Goal: Task Accomplishment & Management: Complete application form

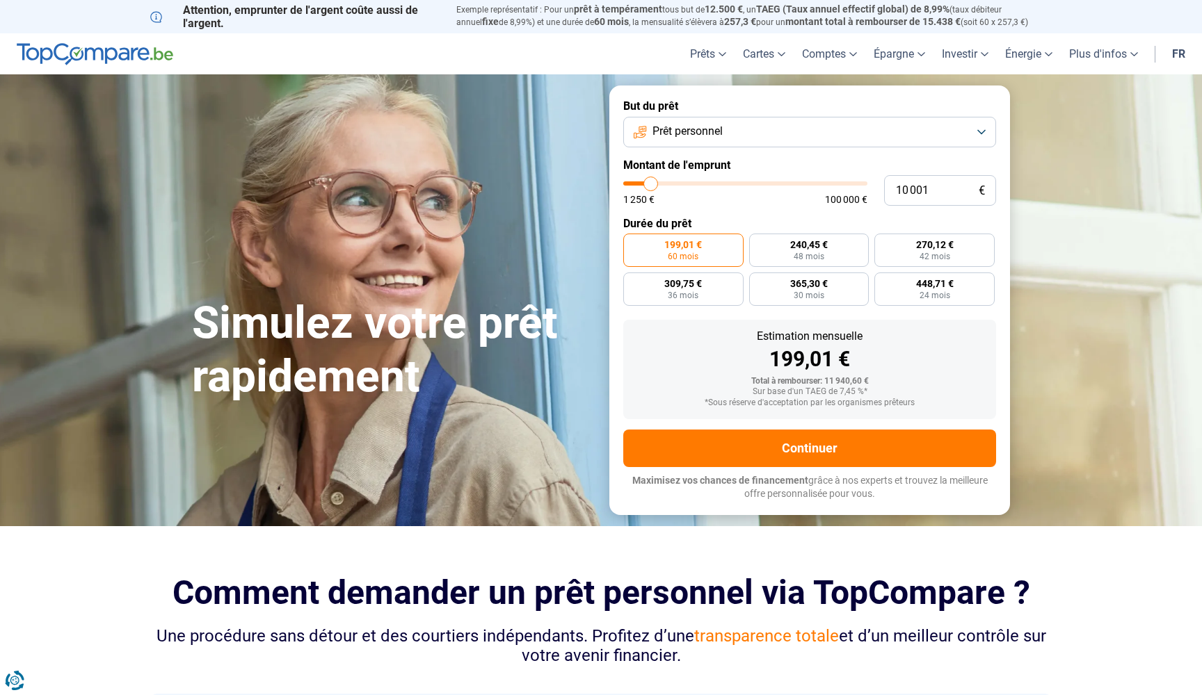
type input "9 500"
type input "9500"
type input "9 750"
type input "9750"
type input "10 250"
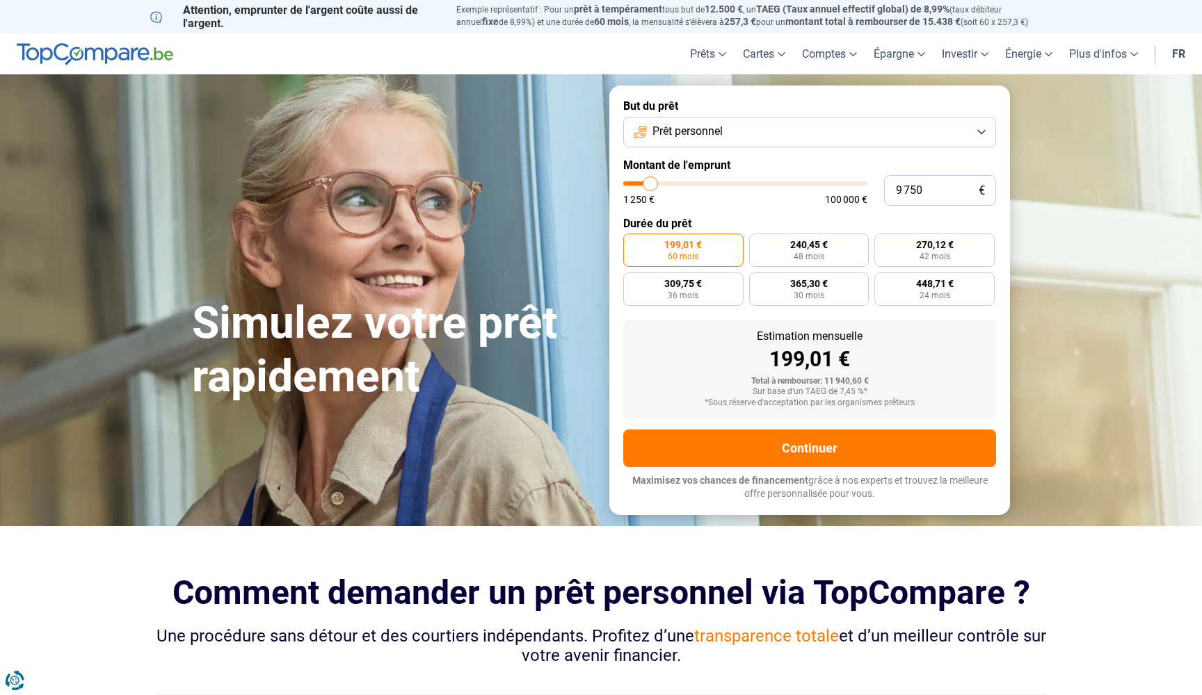
type input "10250"
type input "10 500"
type input "10500"
type input "10 750"
type input "10750"
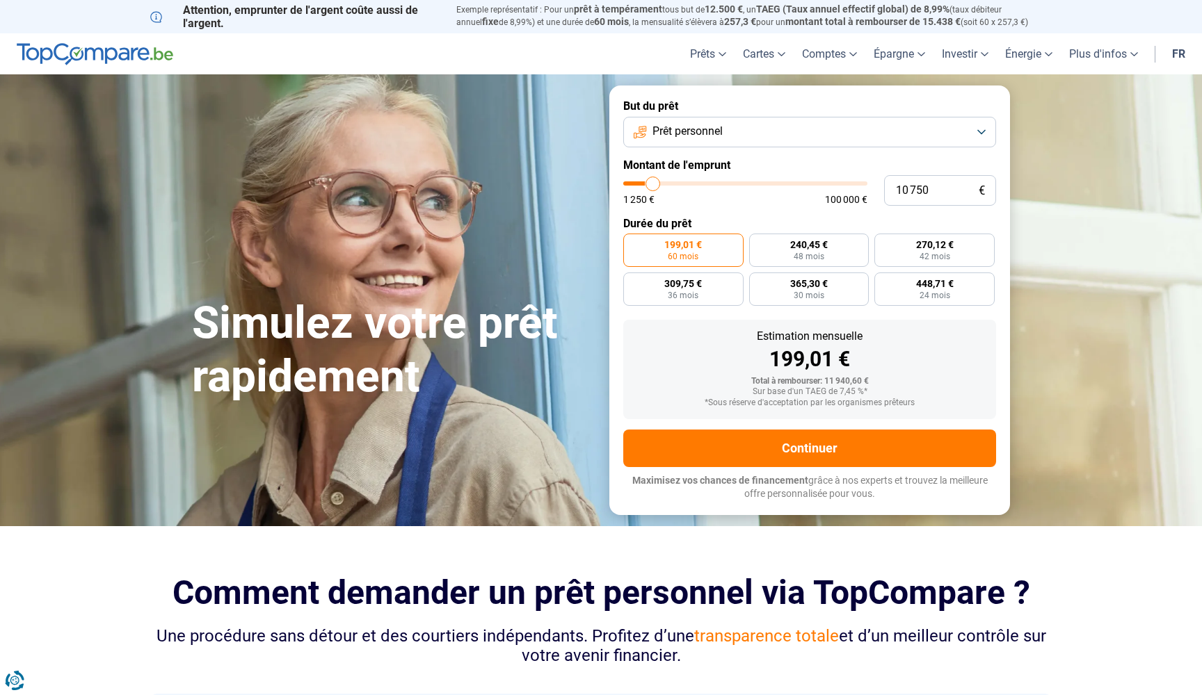
type input "11 000"
type input "11000"
type input "11 250"
type input "11250"
type input "11 750"
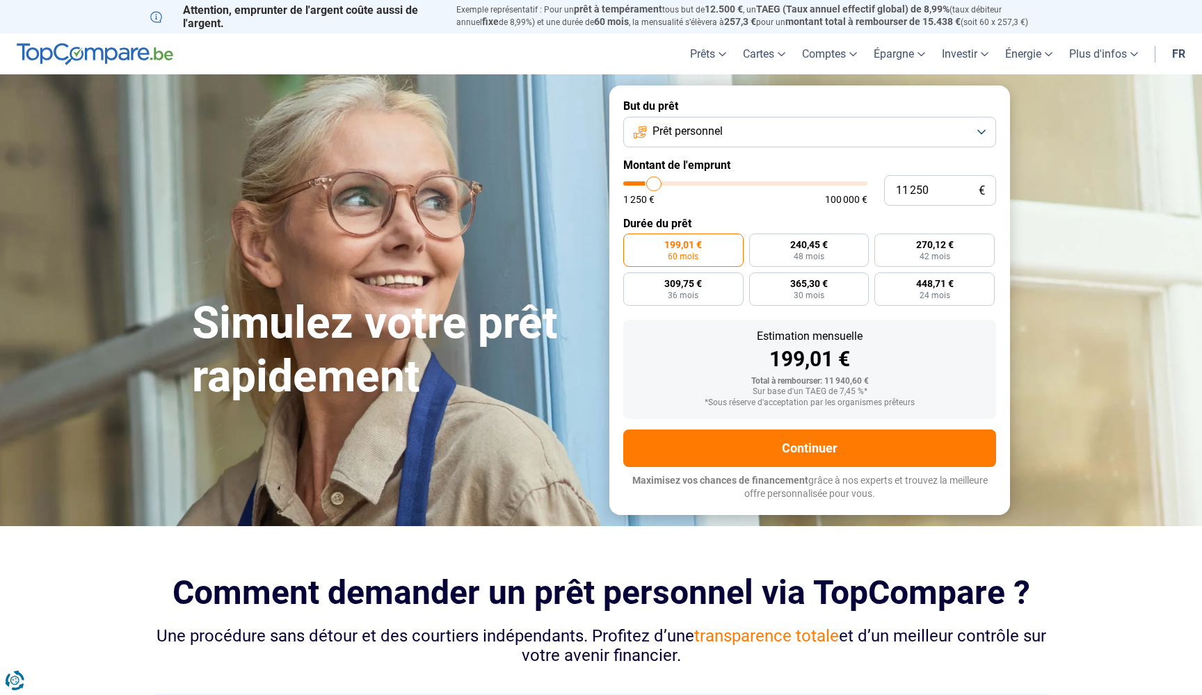
type input "11750"
type input "12 000"
type input "12000"
type input "12 250"
type input "12250"
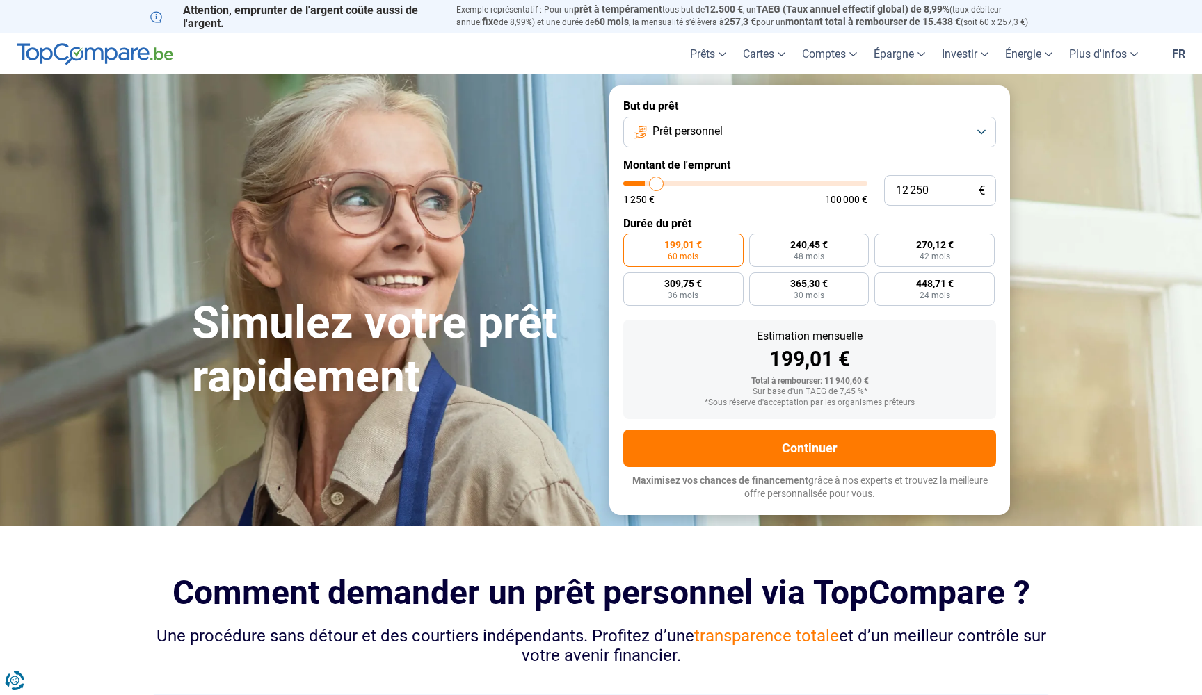
type input "12 500"
type input "12500"
type input "13 250"
type input "13250"
type input "13 500"
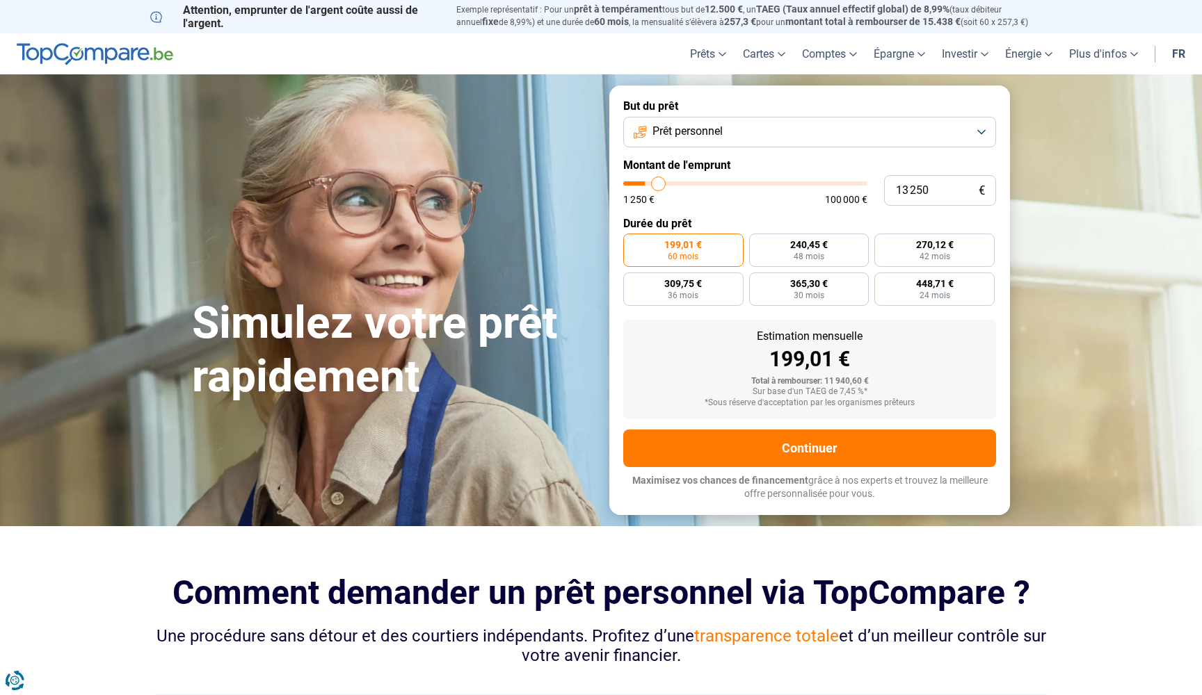
type input "13500"
type input "13 750"
type input "13750"
type input "14 000"
type input "14000"
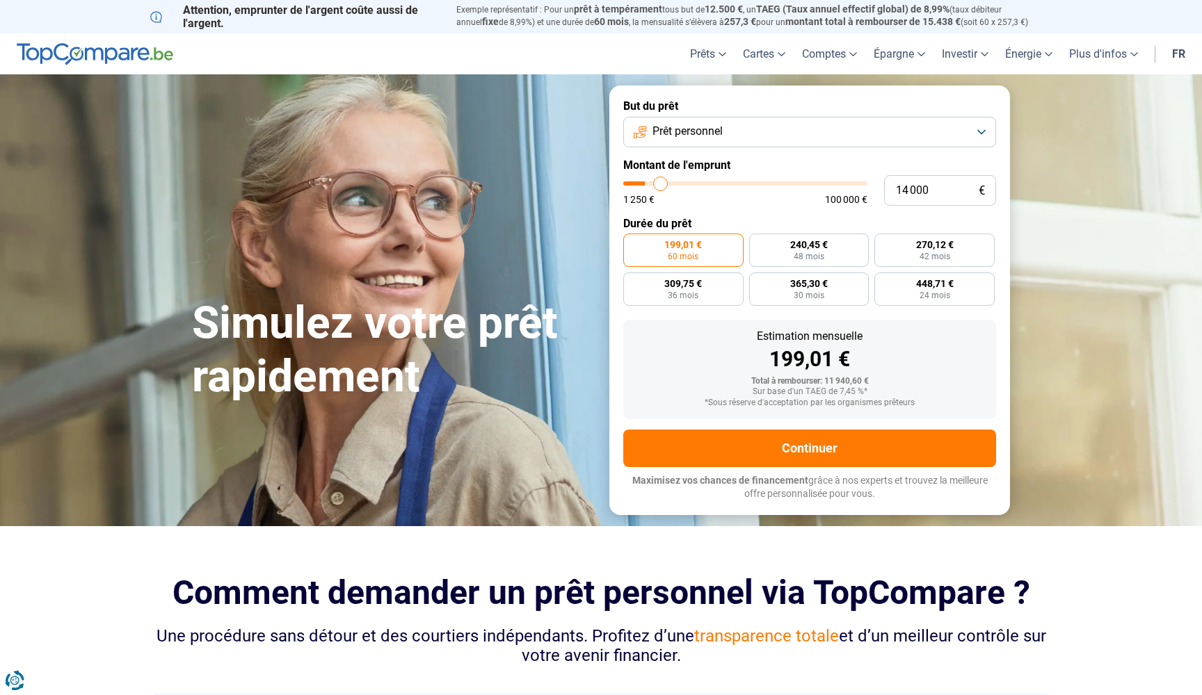
type input "14 250"
type input "14250"
type input "15 000"
type input "15000"
type input "15 250"
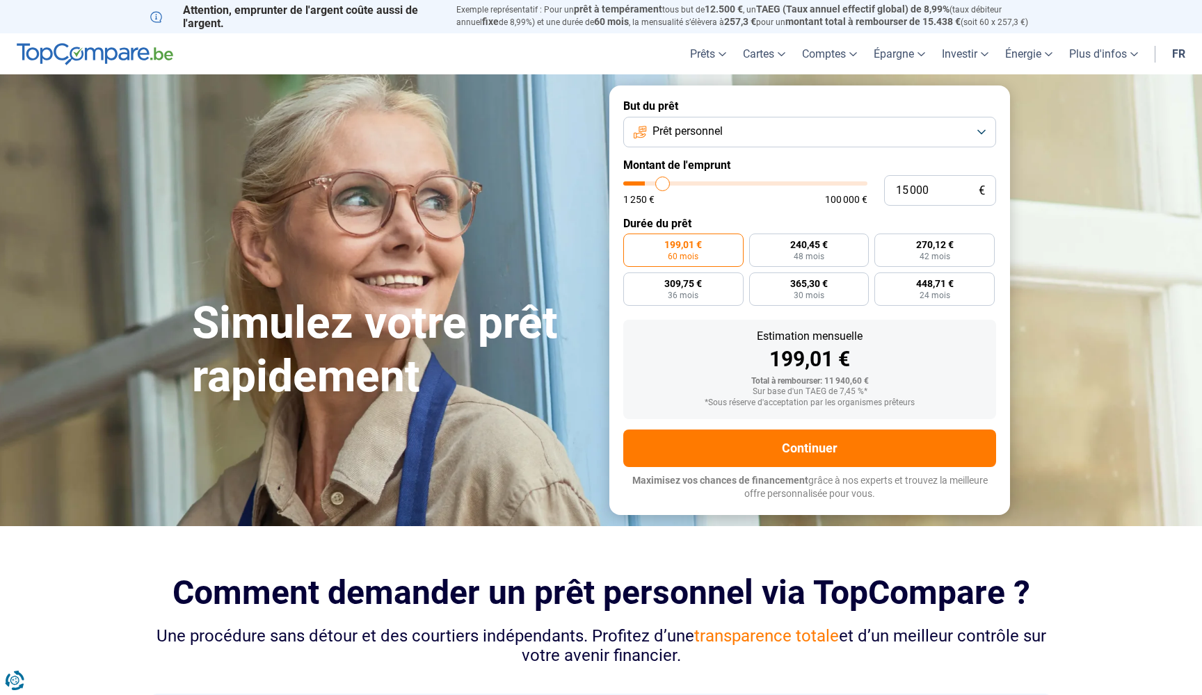
type input "15250"
type input "15 750"
type input "15750"
type input "16 250"
type input "16250"
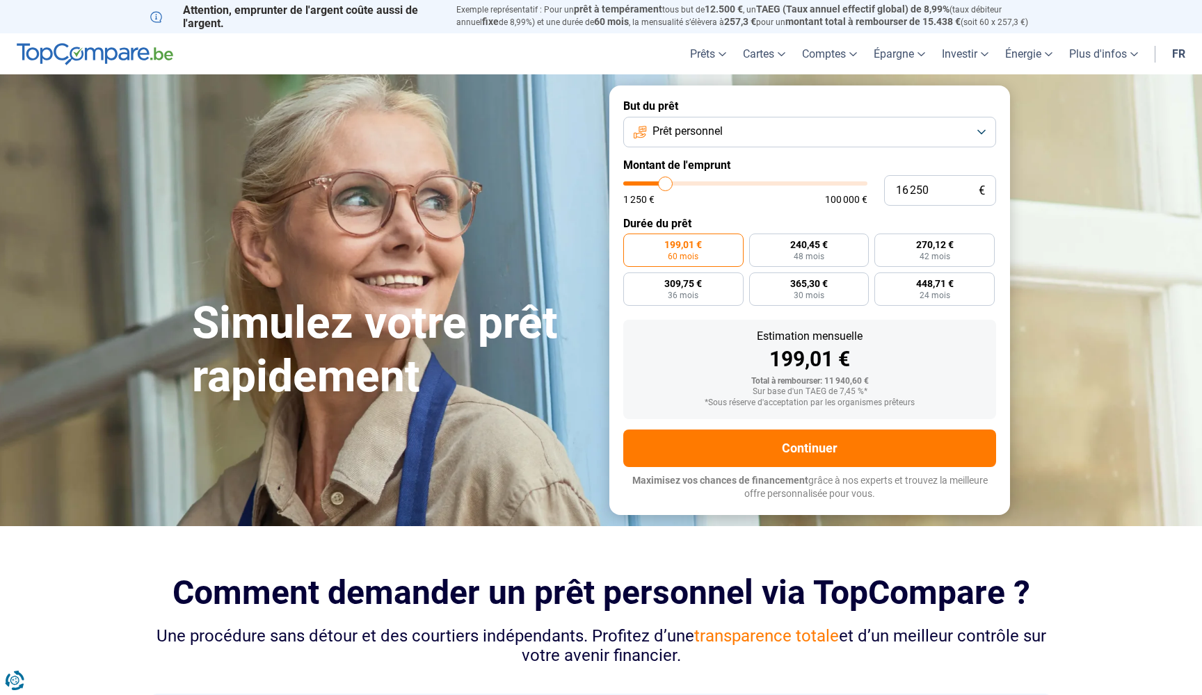
type input "16 500"
type input "16500"
type input "16 750"
type input "16750"
type input "17 250"
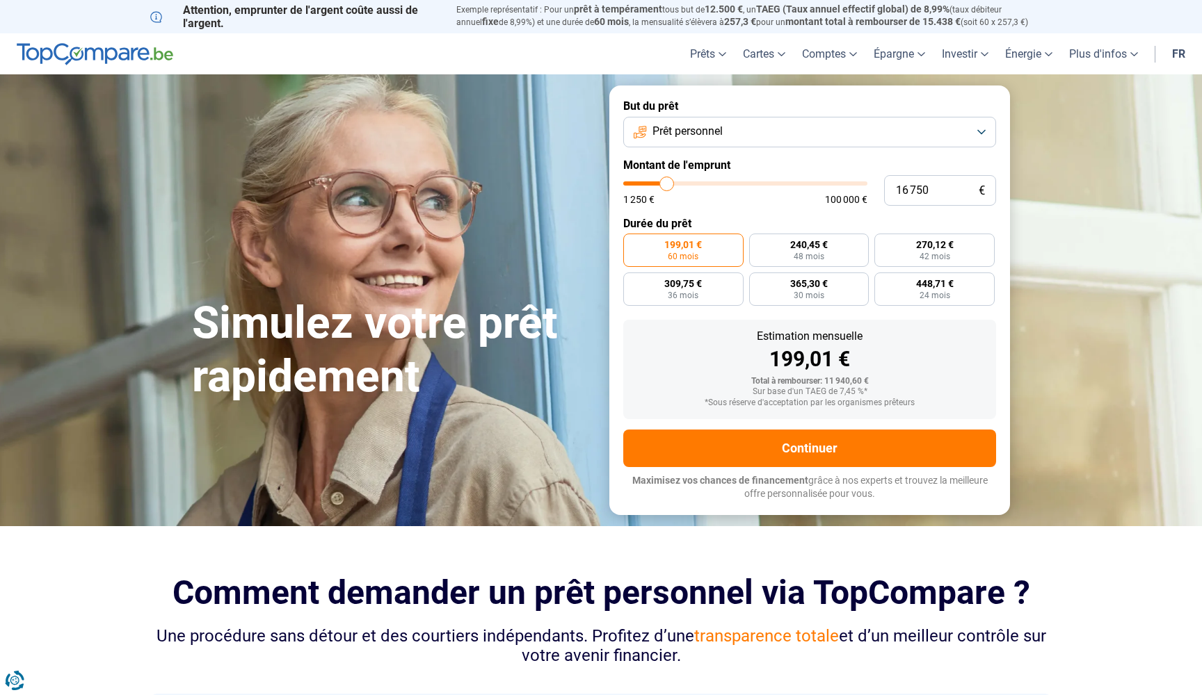
type input "17250"
type input "17 750"
type input "17750"
type input "18 250"
type input "18250"
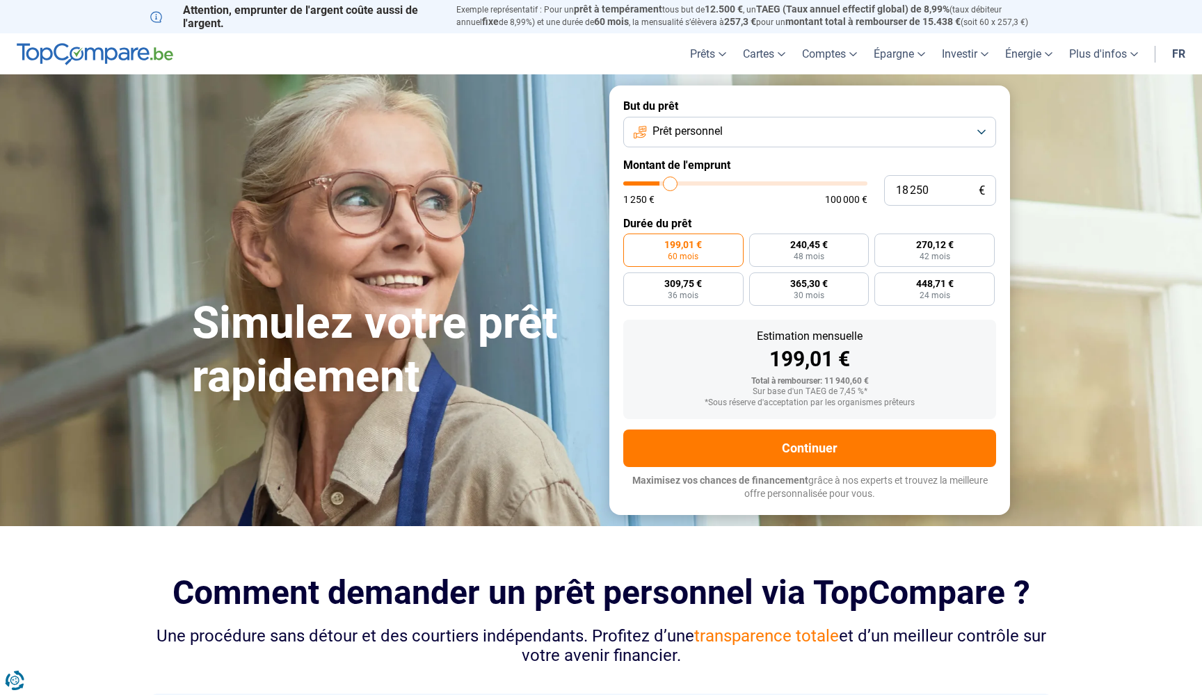
type input "18 500"
type input "18500"
type input "19 250"
type input "19250"
type input "19 750"
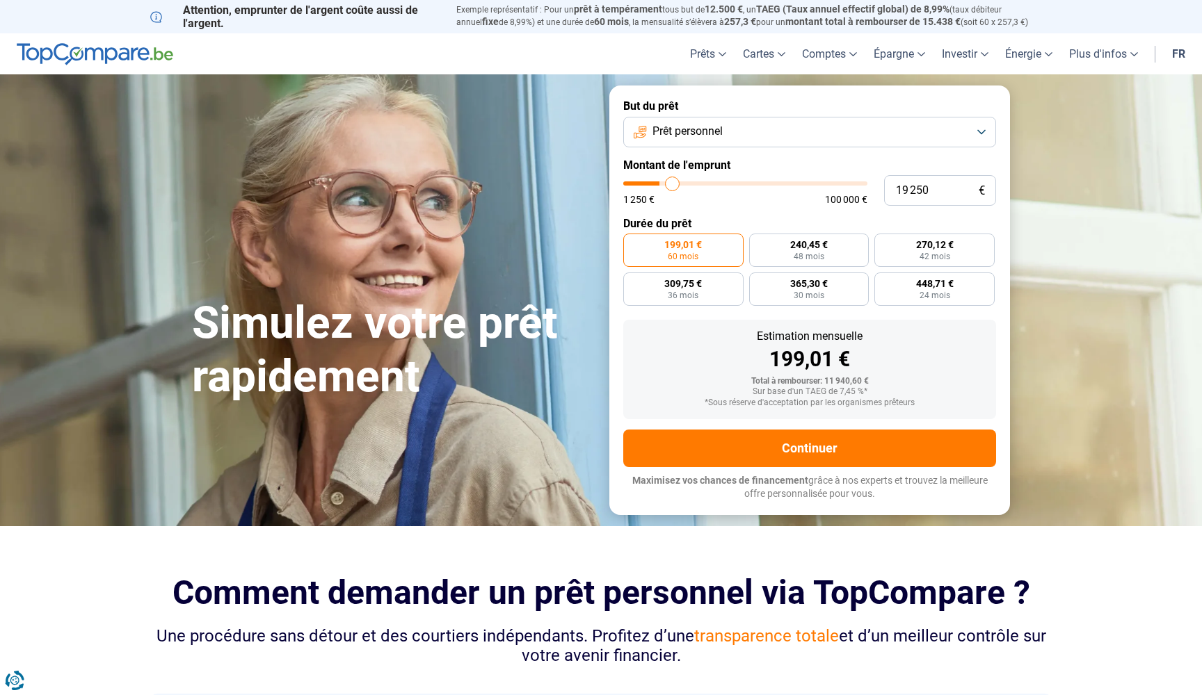
type input "19750"
type input "20 000"
type input "20000"
type input "20 500"
type input "20500"
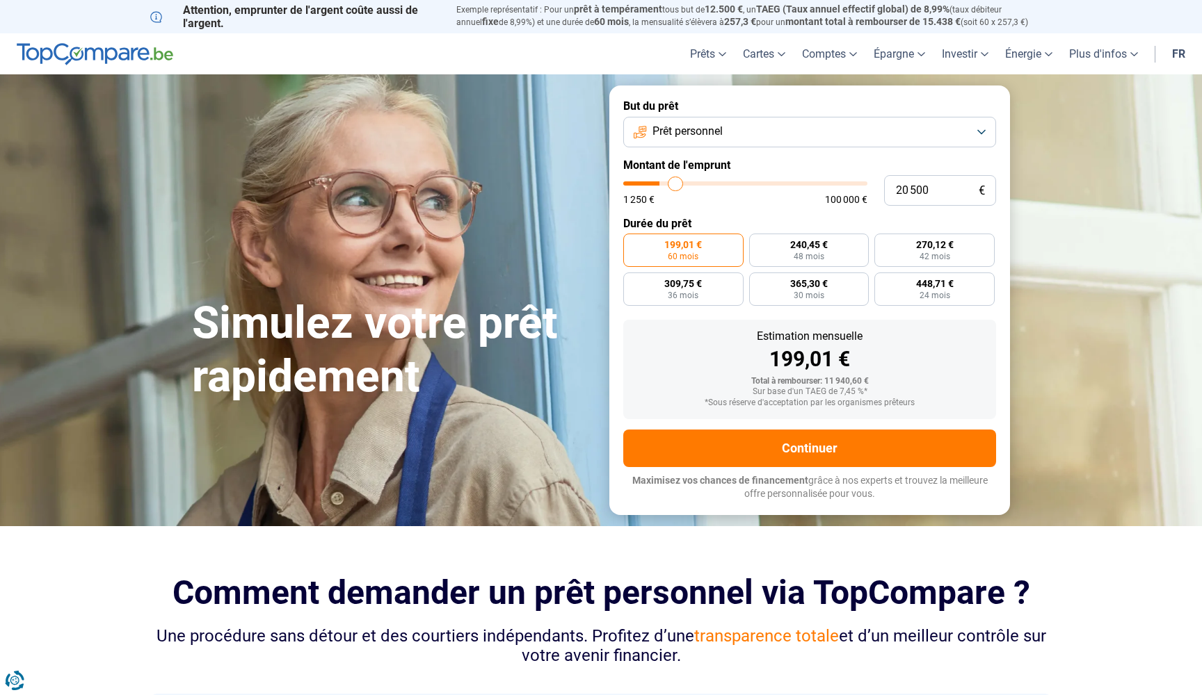
type input "21 000"
type input "21000"
type input "21 250"
type input "21250"
type input "21 500"
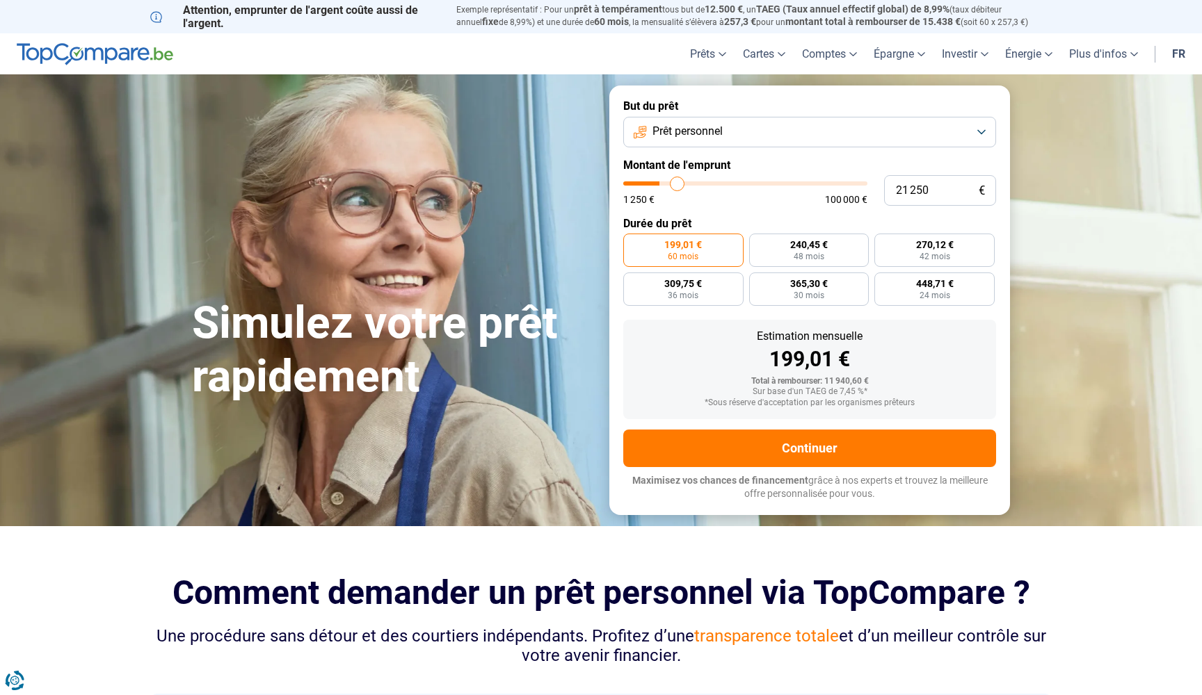
type input "21500"
type input "22 000"
type input "22000"
type input "22 250"
type input "22250"
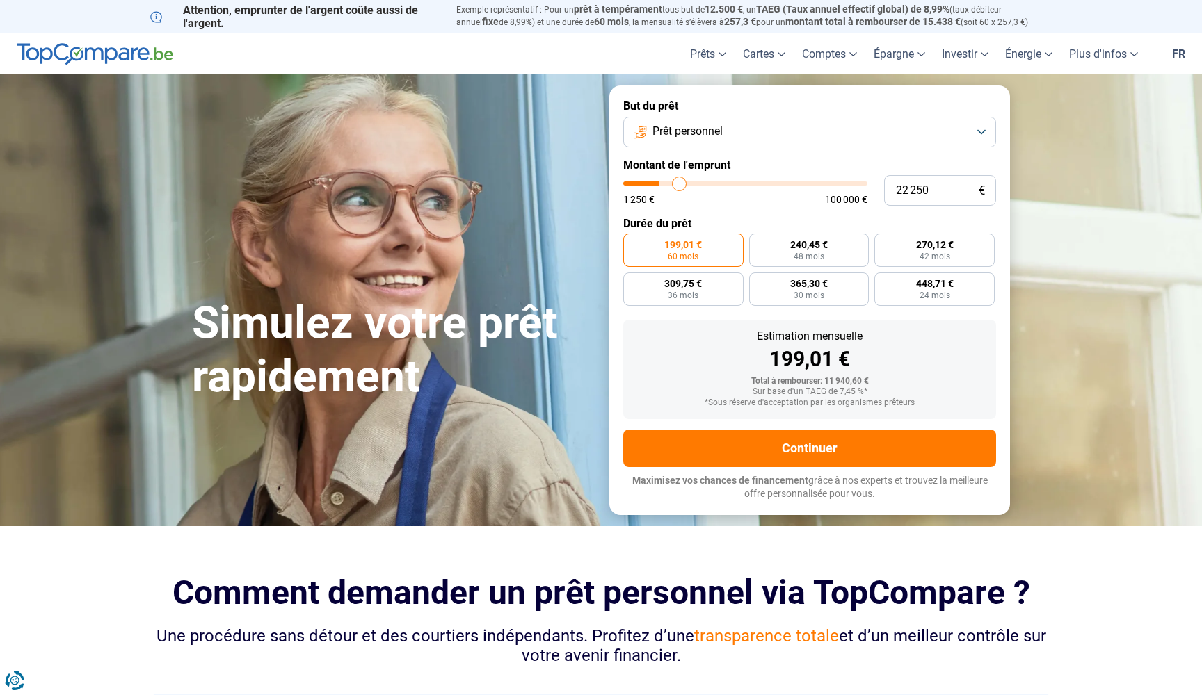
type input "22 500"
type input "22500"
type input "22 750"
type input "22750"
type input "23 000"
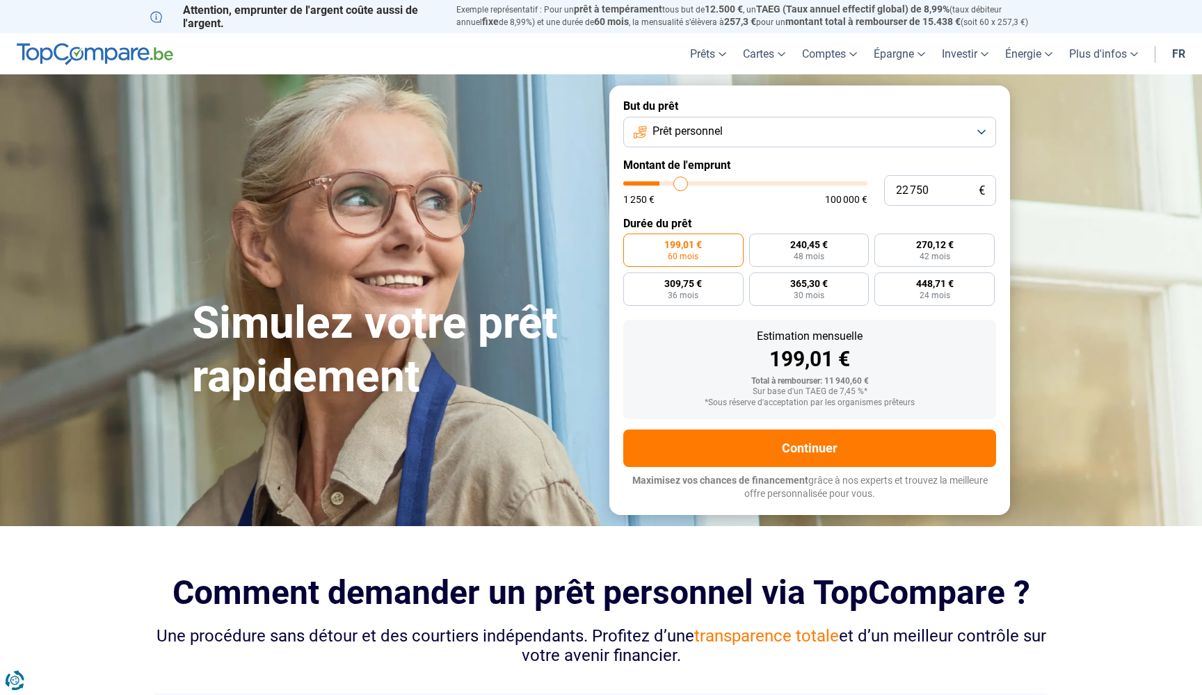
type input "23000"
type input "23 750"
type input "23750"
type input "24 000"
type input "24000"
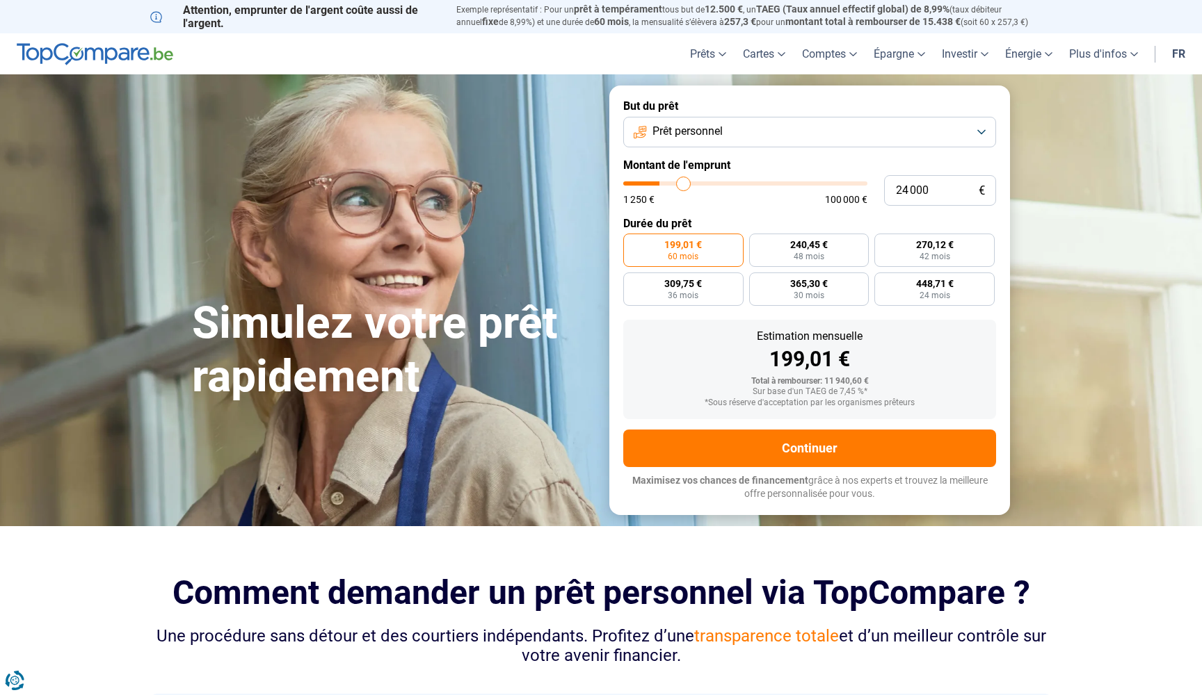
type input "24 250"
type input "24250"
type input "25 000"
type input "25000"
type input "25 250"
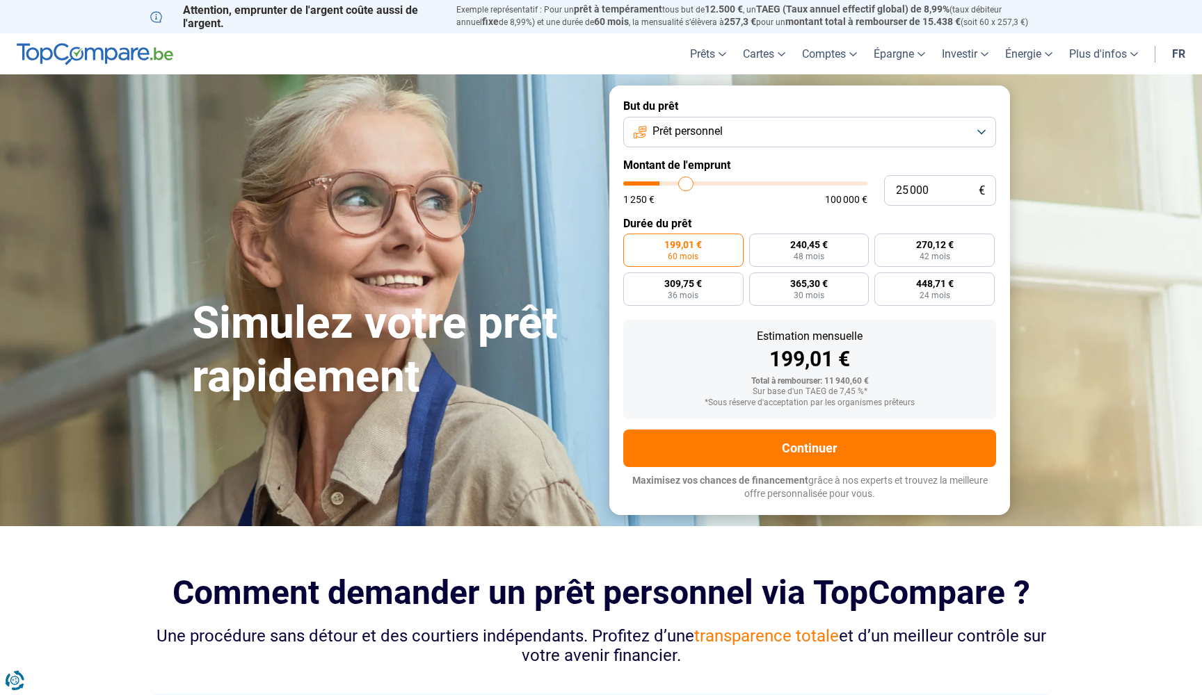
type input "25250"
type input "25 500"
type input "25500"
type input "25 750"
type input "25750"
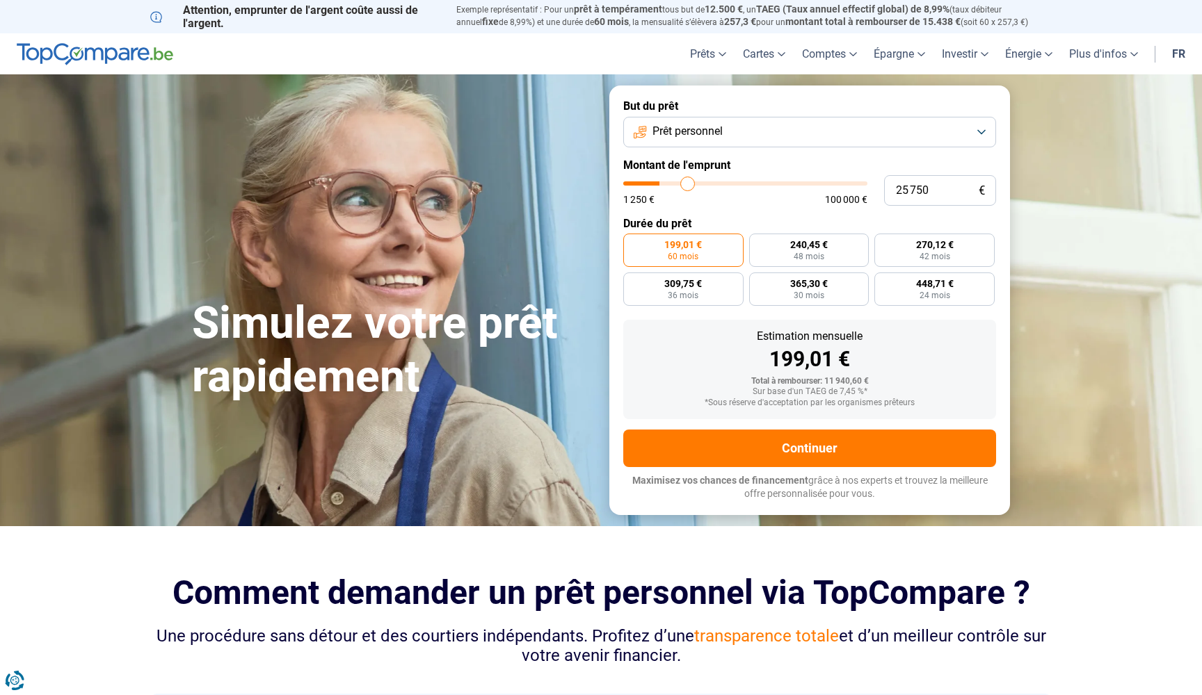
type input "26 000"
type input "26000"
type input "26 500"
type input "26500"
type input "26 750"
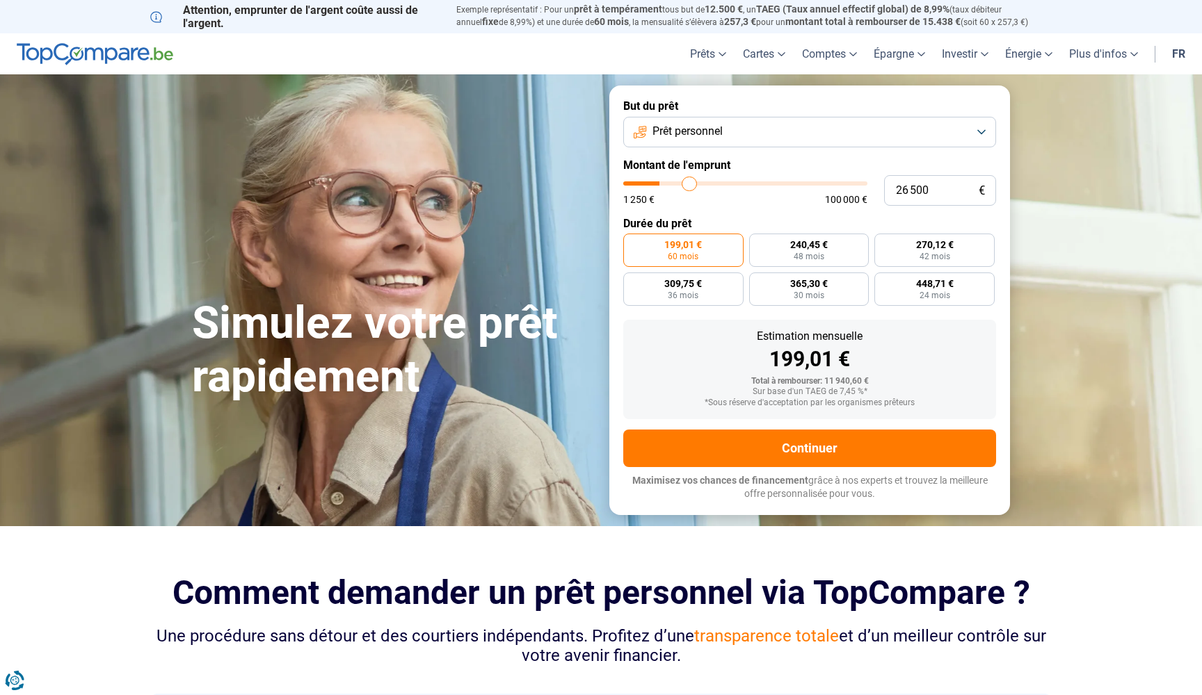
type input "26750"
type input "27 000"
type input "27000"
type input "27 250"
type input "27250"
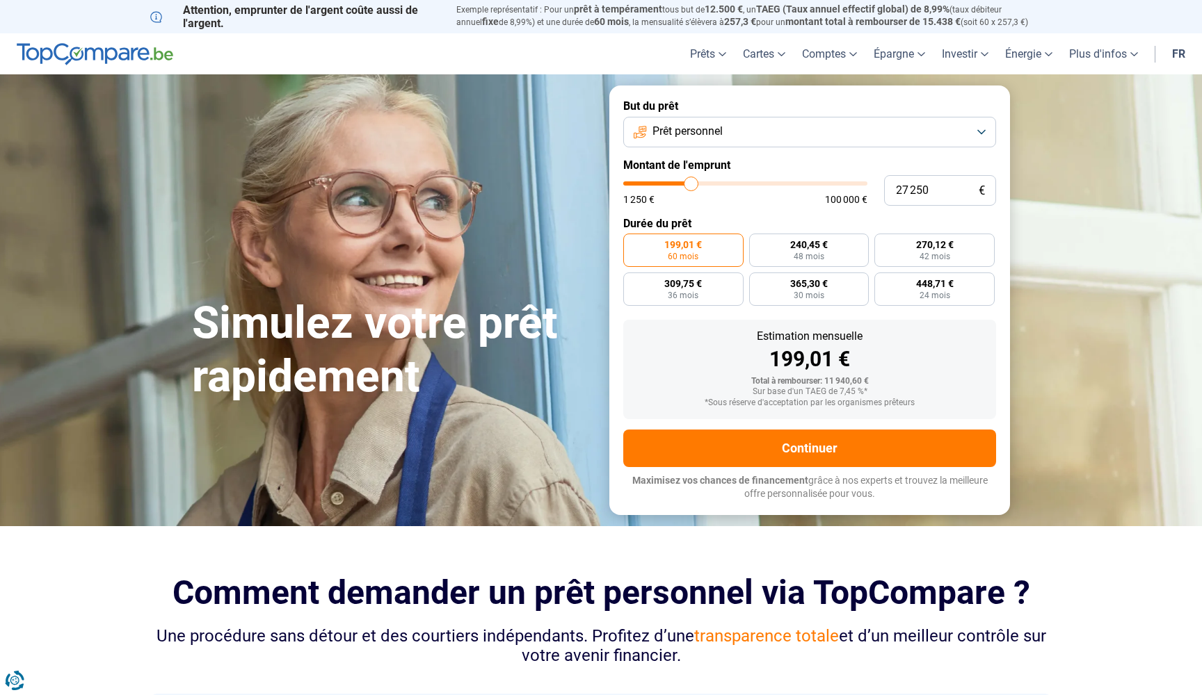
type input "27 500"
type input "27500"
type input "28 000"
type input "28000"
type input "28 250"
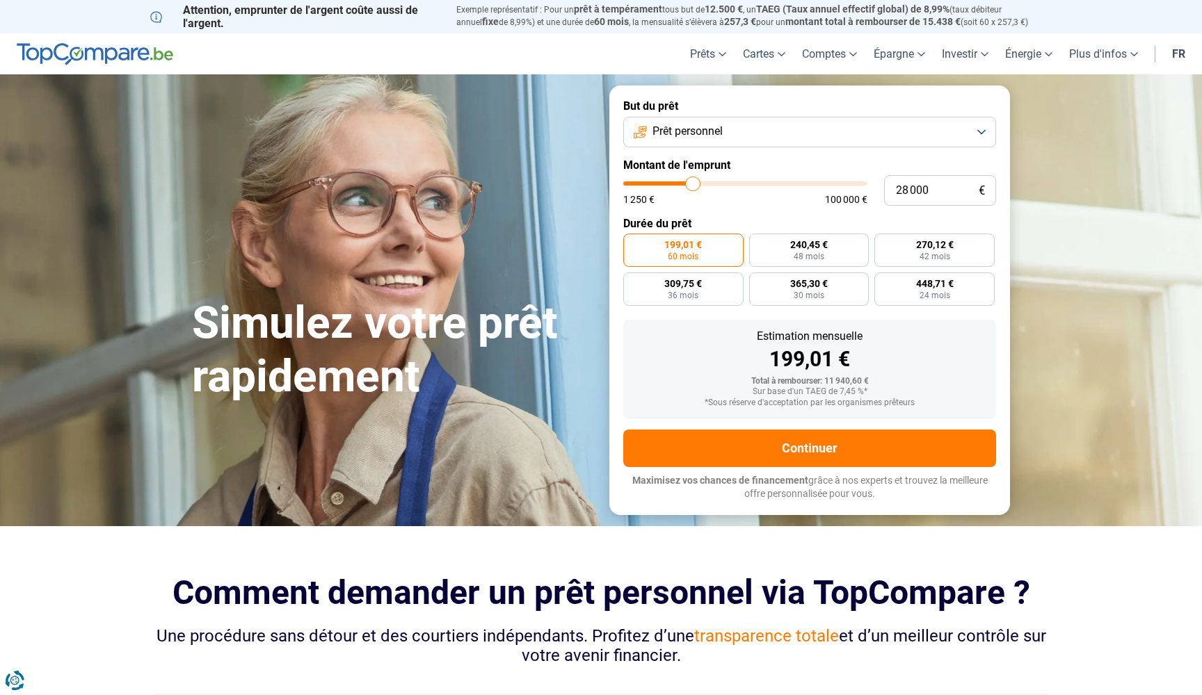
type input "28250"
type input "28 500"
type input "28500"
type input "28 750"
type input "28750"
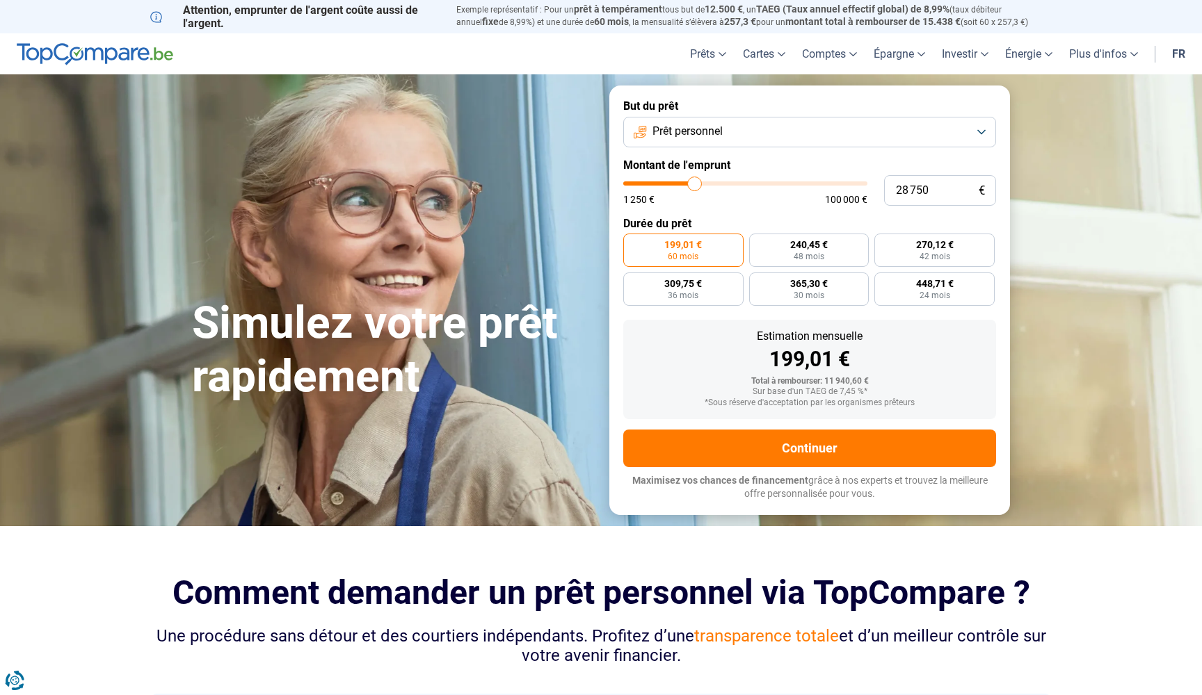
type input "29 000"
type input "29000"
type input "29 500"
type input "29500"
type input "29 750"
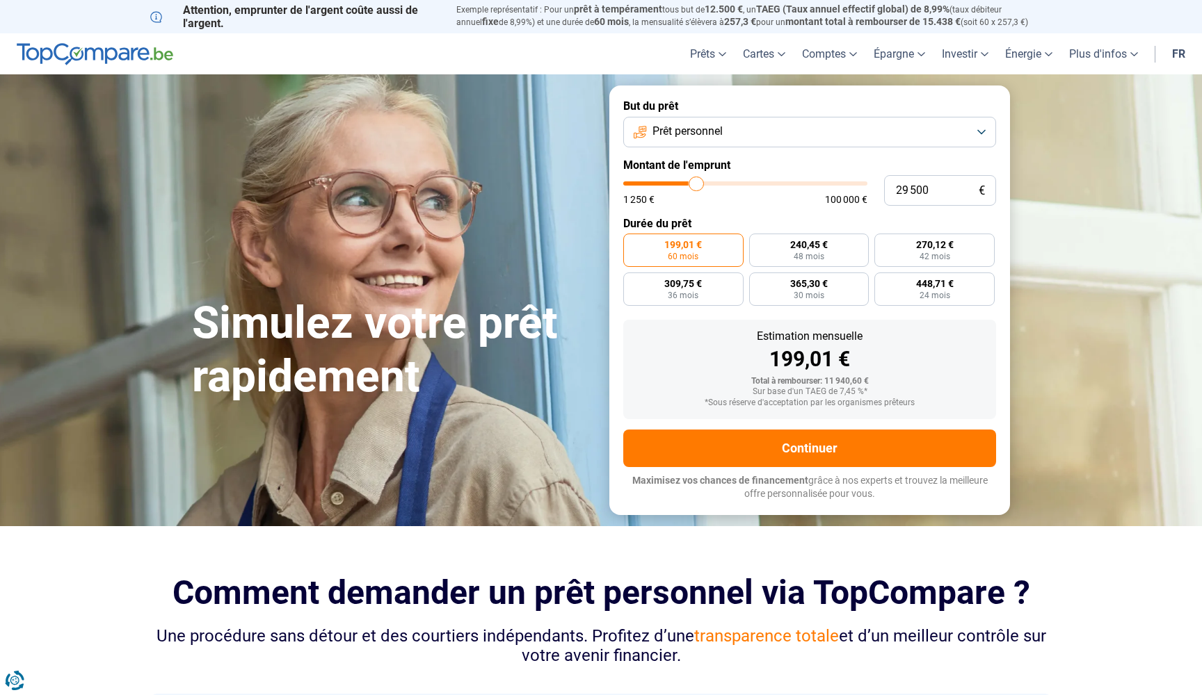
type input "29750"
type input "30 000"
type input "30000"
type input "30 250"
type input "30250"
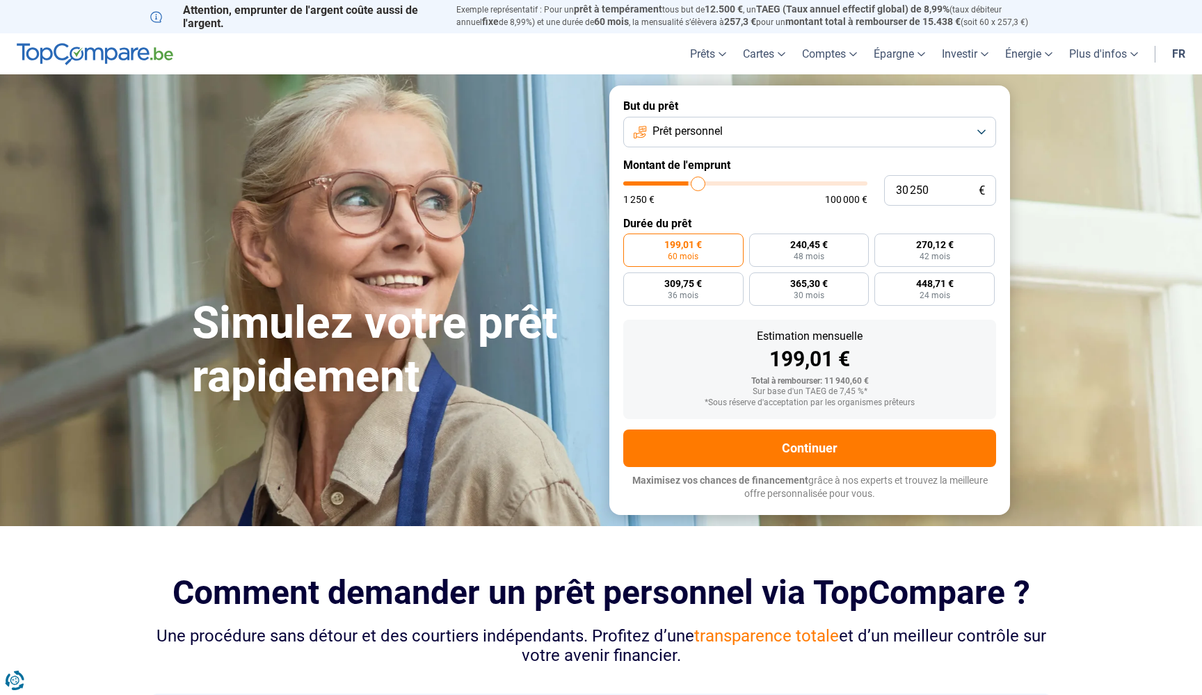
type input "30 500"
type input "30500"
type input "31 000"
type input "31000"
type input "31 250"
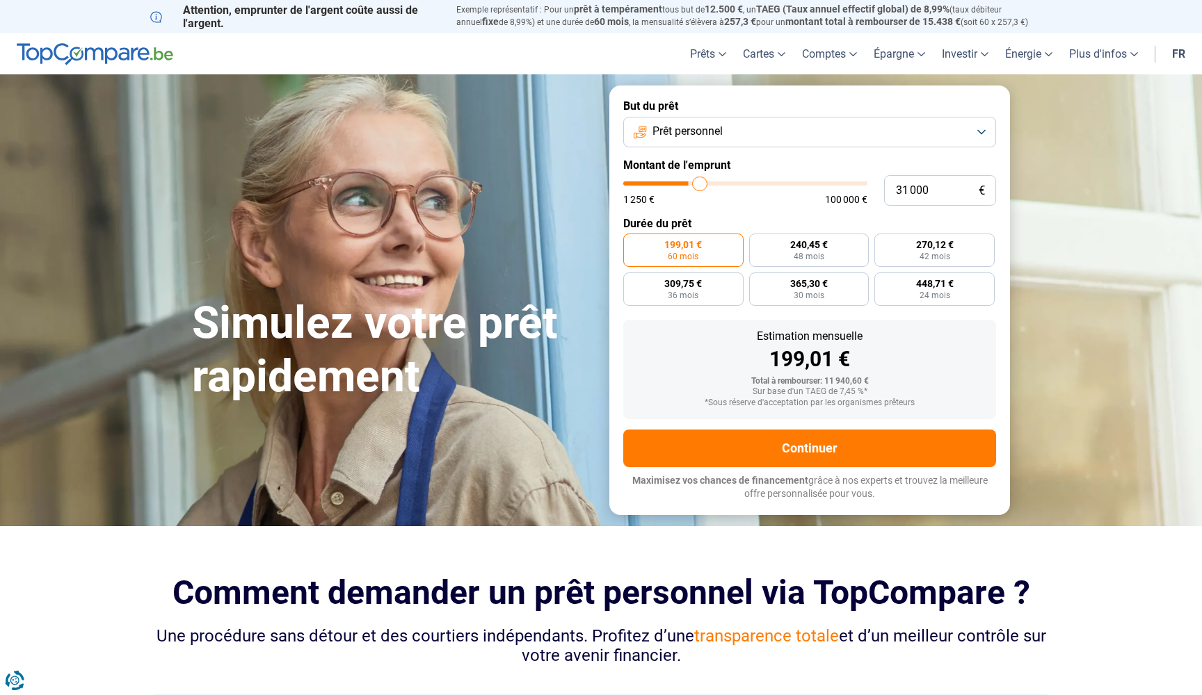
type input "31250"
type input "31 500"
type input "31500"
type input "31 750"
type input "31750"
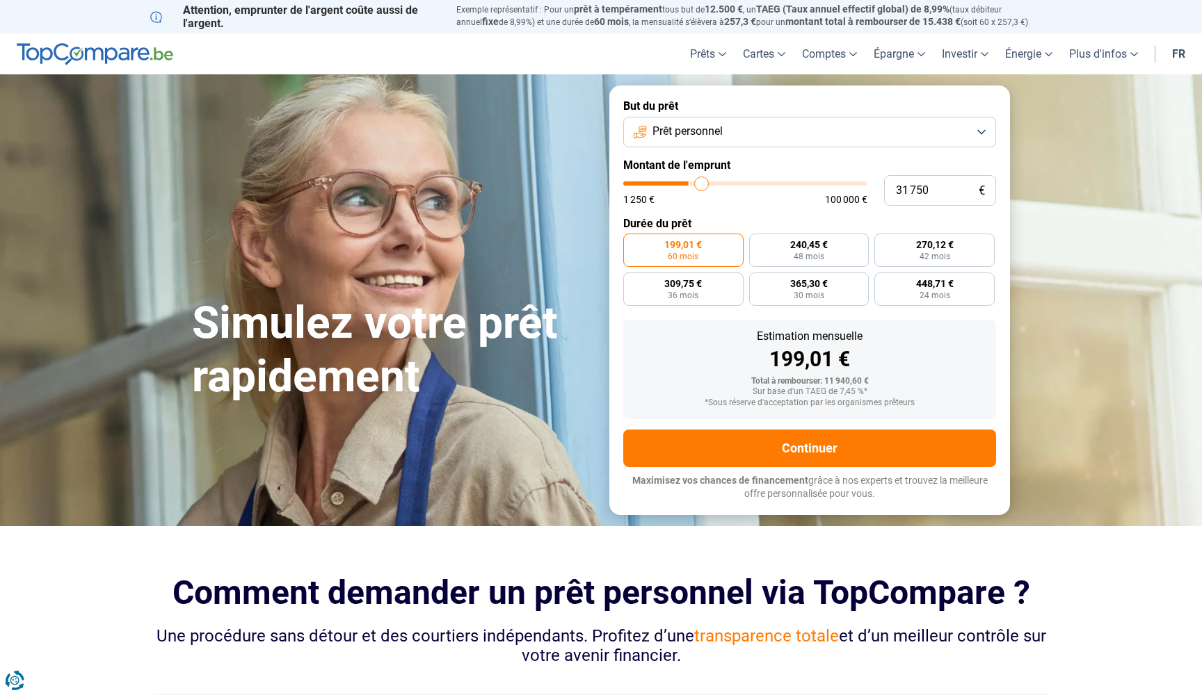
type input "32 000"
type input "32000"
type input "32 500"
type input "32500"
type input "32 750"
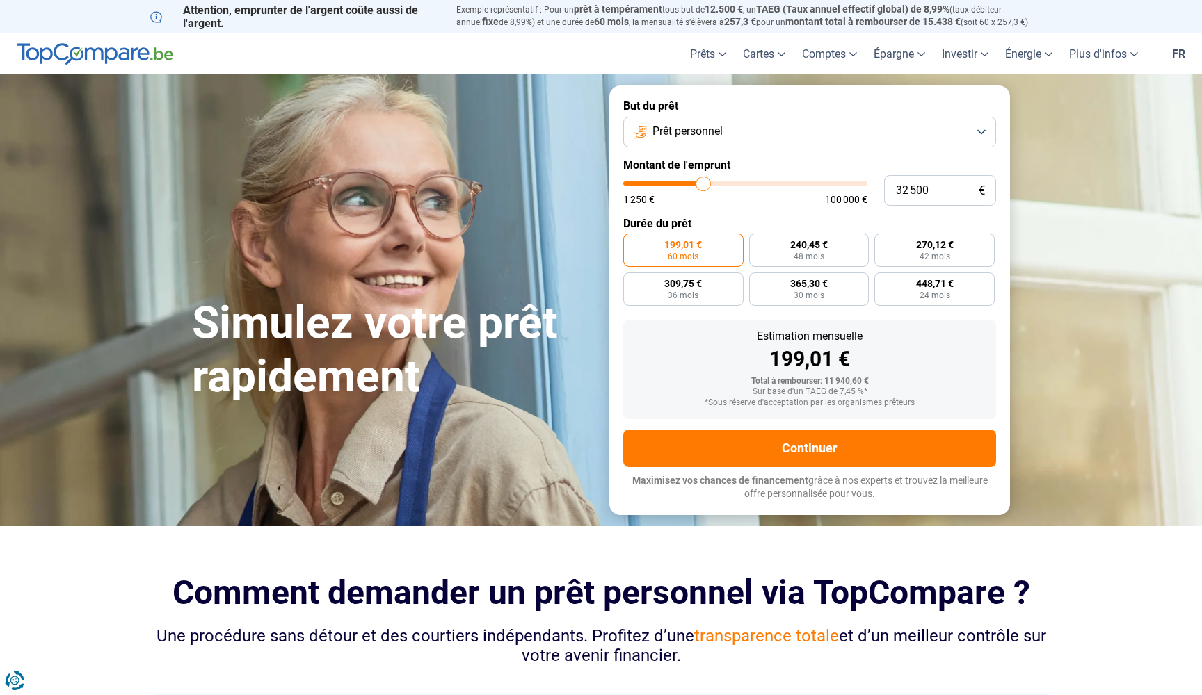
type input "32750"
type input "33 000"
type input "33000"
type input "33 250"
type input "33250"
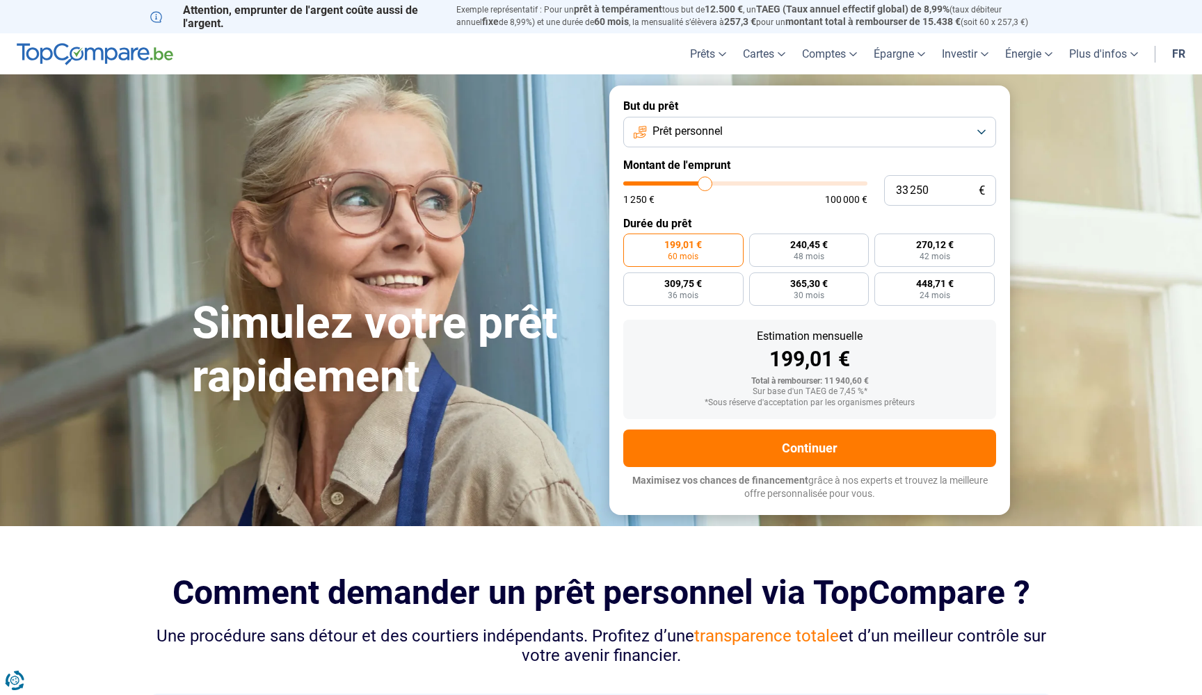
type input "33 000"
type input "33000"
type input "32 750"
type input "32750"
type input "32 500"
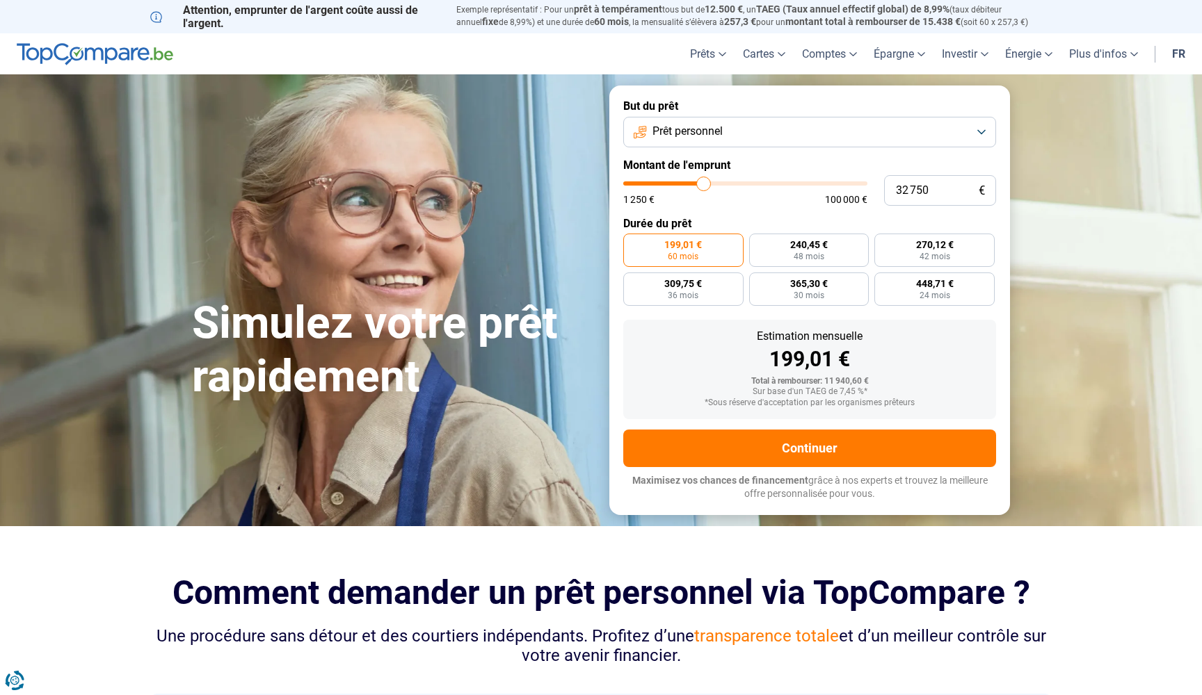
type input "32500"
type input "32 000"
type input "32000"
type input "31 500"
type input "31500"
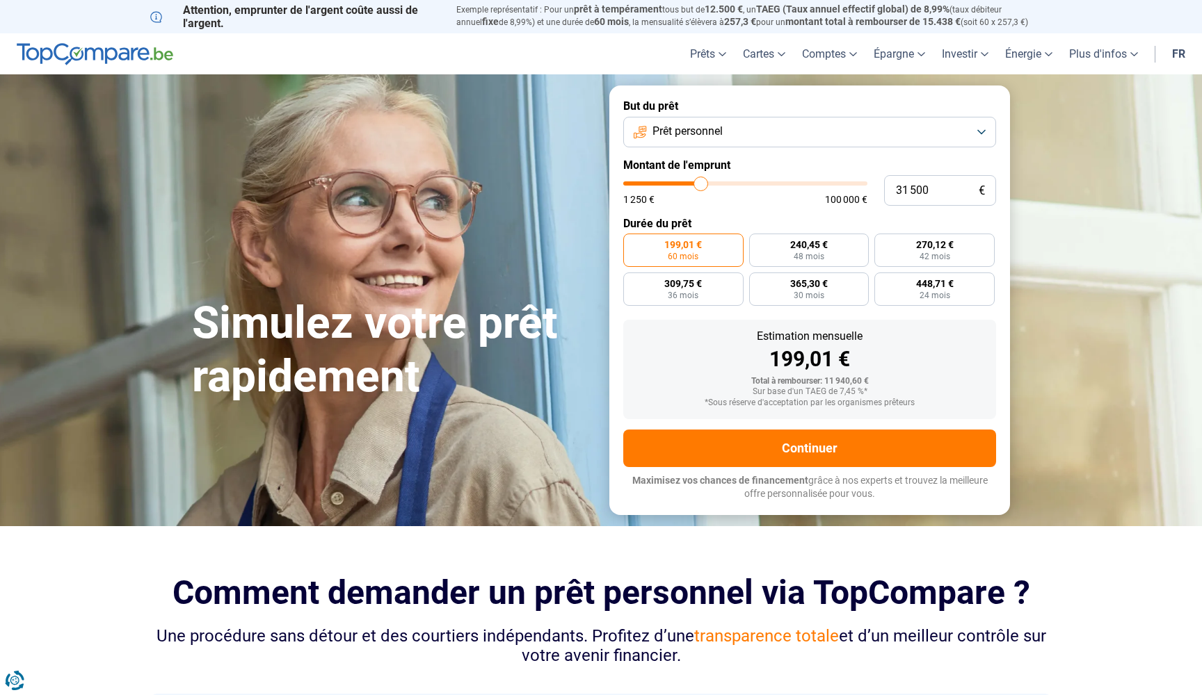
type input "31 000"
type input "31000"
type input "30 250"
type input "30250"
type input "29 750"
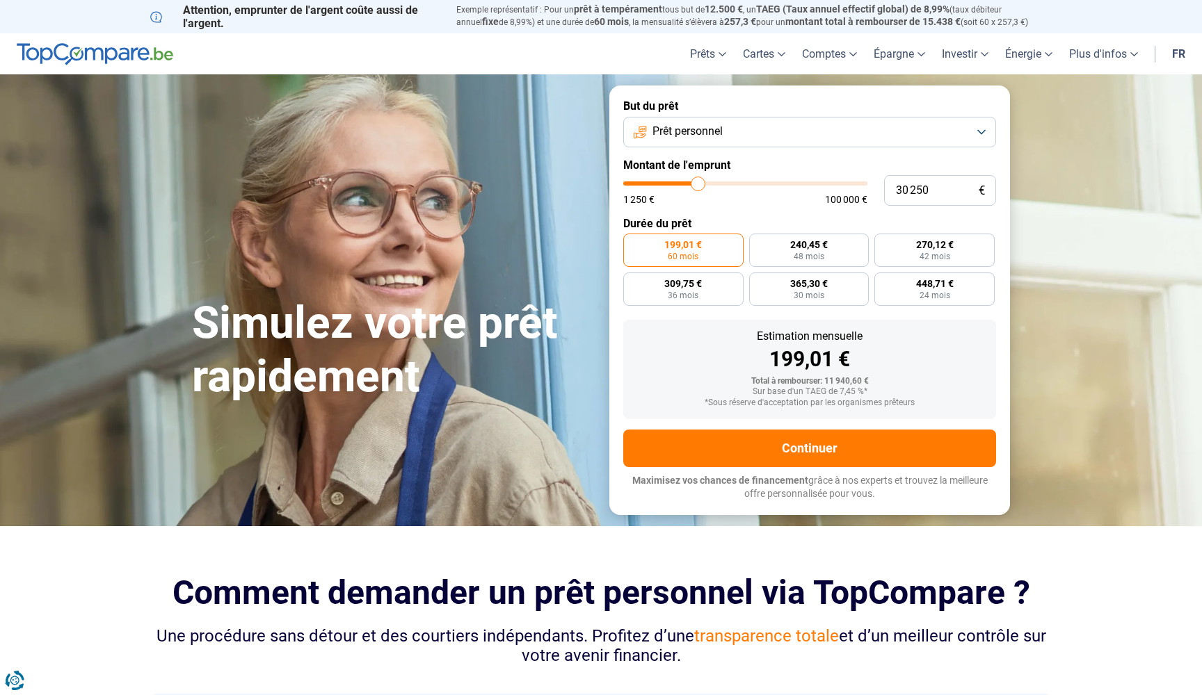
type input "29750"
type input "29 000"
type input "29000"
type input "28 250"
type input "28250"
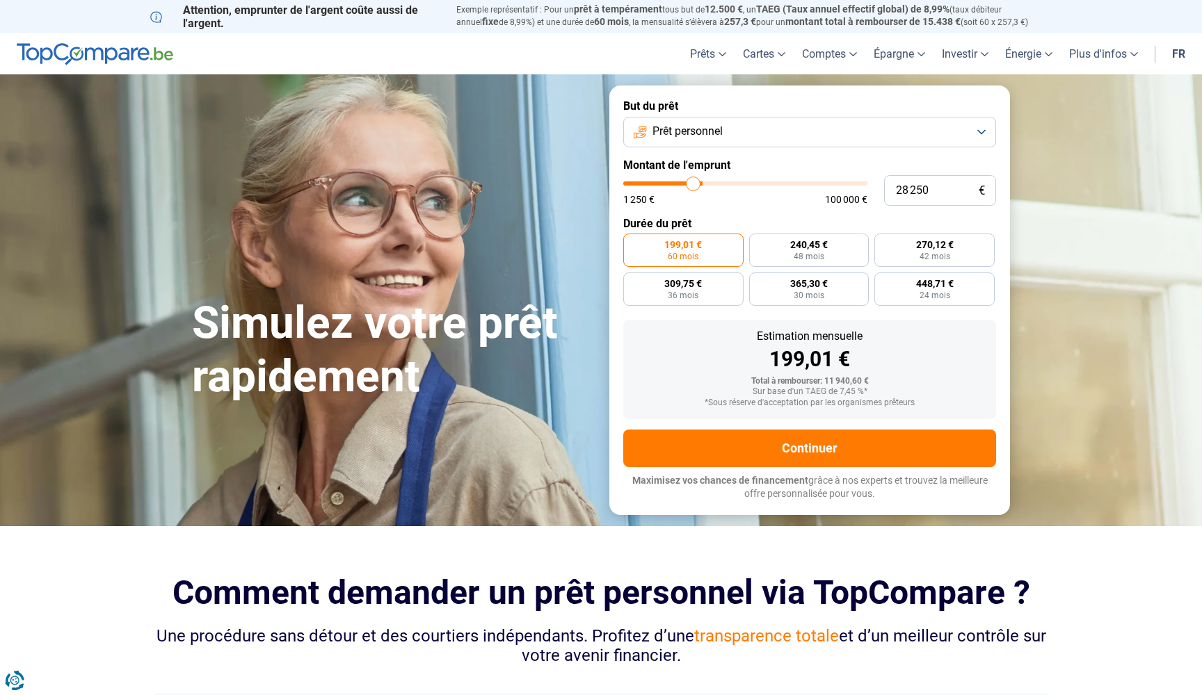
type input "27 500"
type input "27500"
type input "27 000"
type input "27000"
type input "26 000"
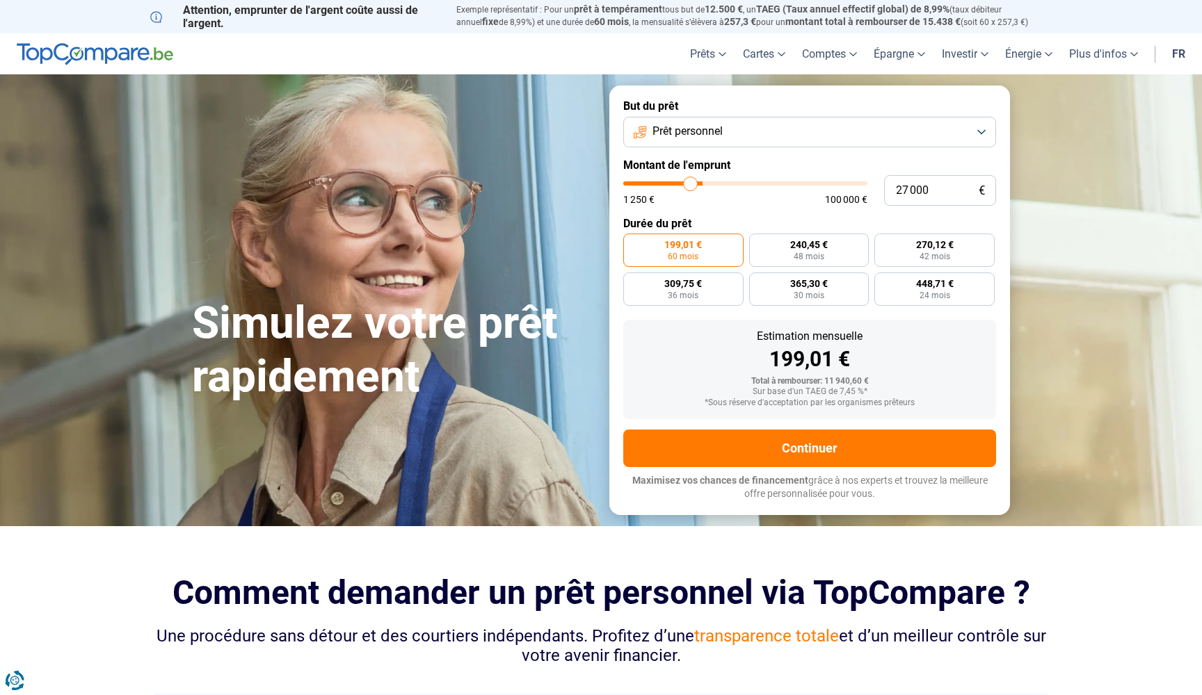
type input "26000"
type input "25 500"
type input "25500"
type input "24 500"
type input "24500"
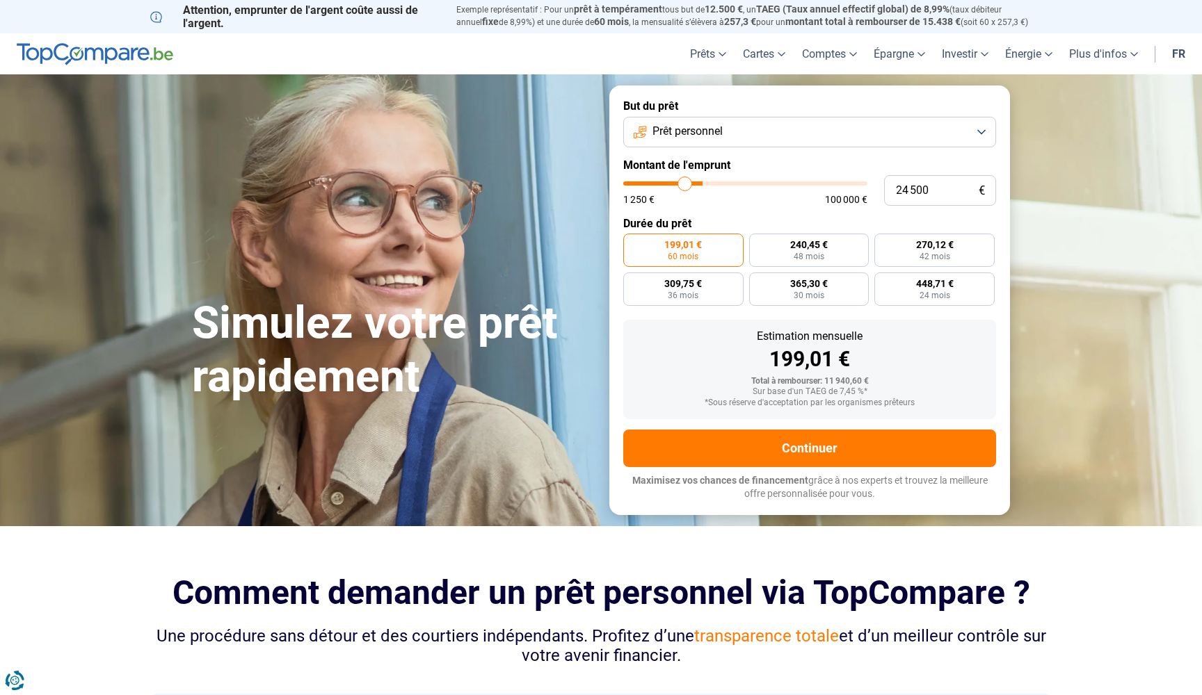
type input "24 000"
type input "24000"
type input "23 000"
type input "23000"
type input "22 500"
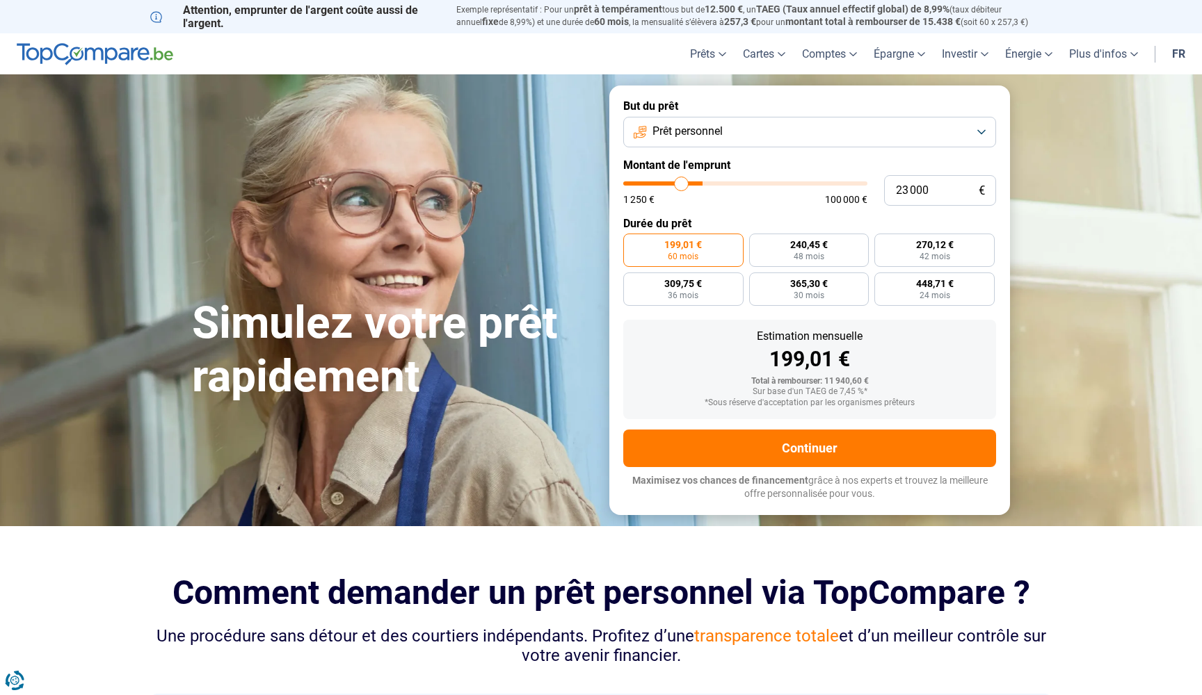
type input "22500"
type input "22 000"
type input "22000"
type input "21 500"
type input "21500"
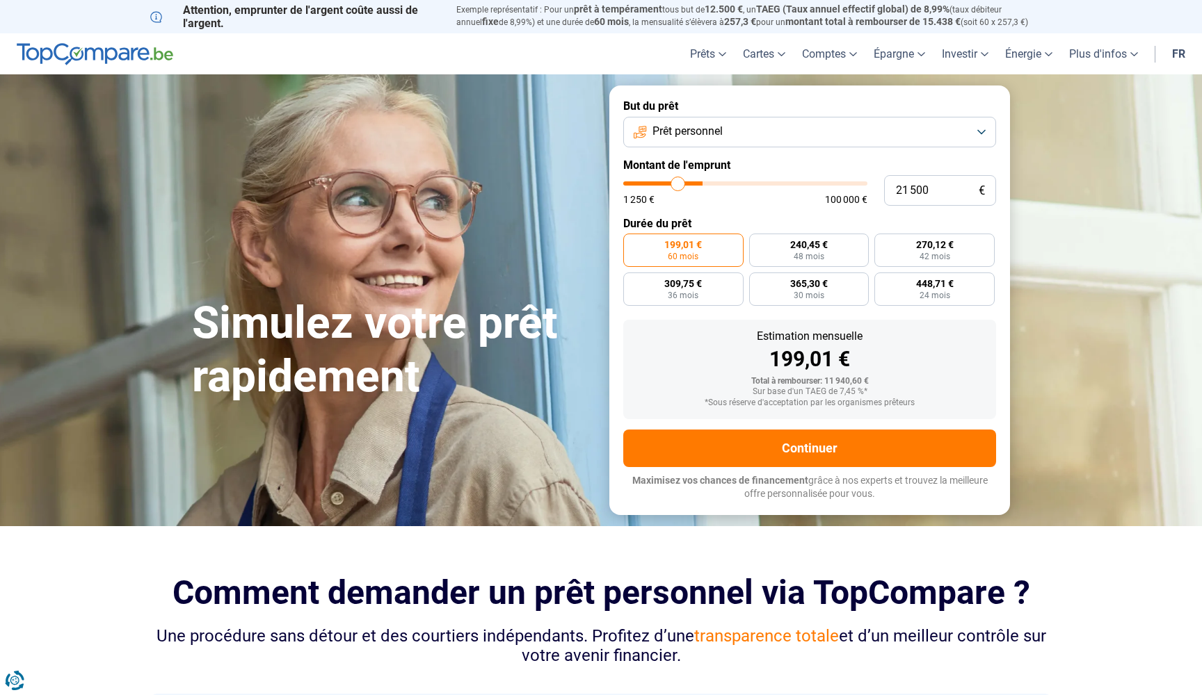
type input "21 250"
type input "21250"
type input "20 750"
type input "20750"
type input "20 000"
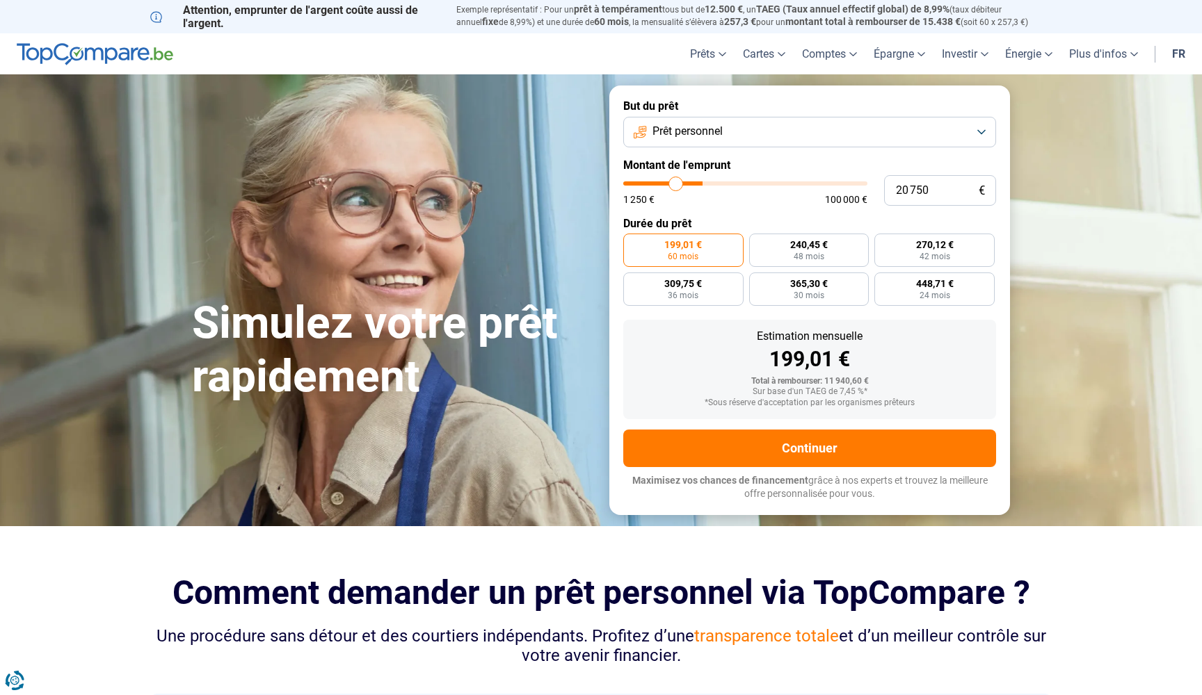
type input "20000"
type input "19 750"
type input "19750"
type input "19 250"
type input "19250"
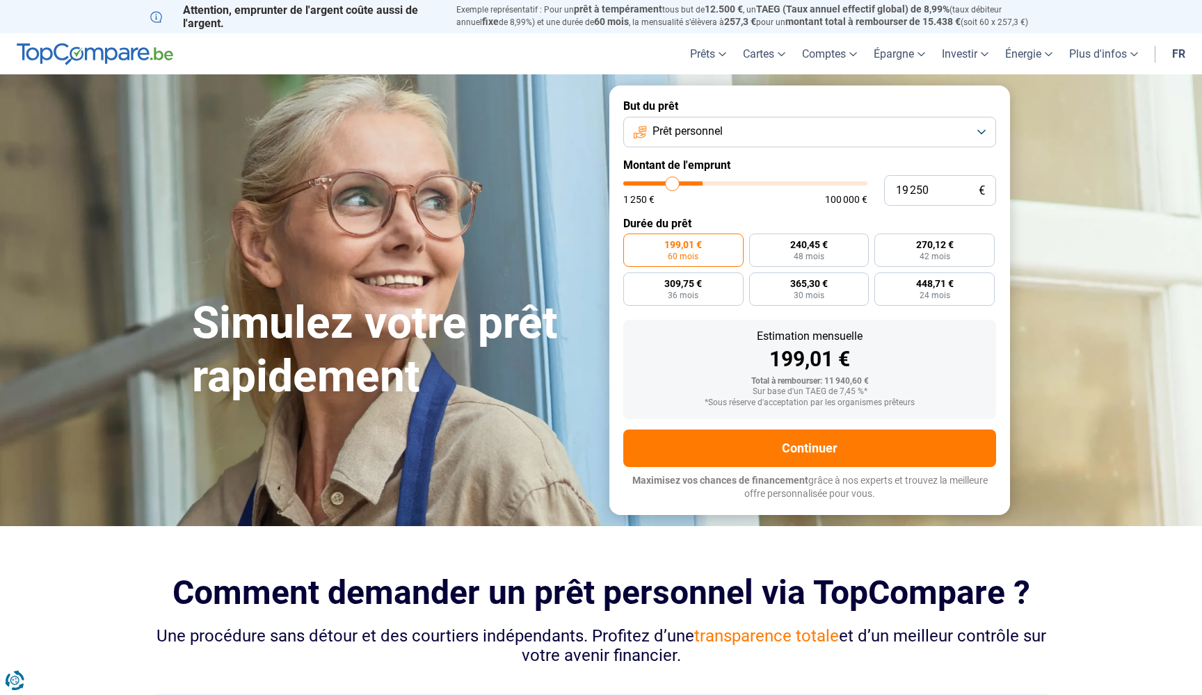
type input "18 500"
type input "18500"
type input "18 250"
type input "18250"
type input "17 750"
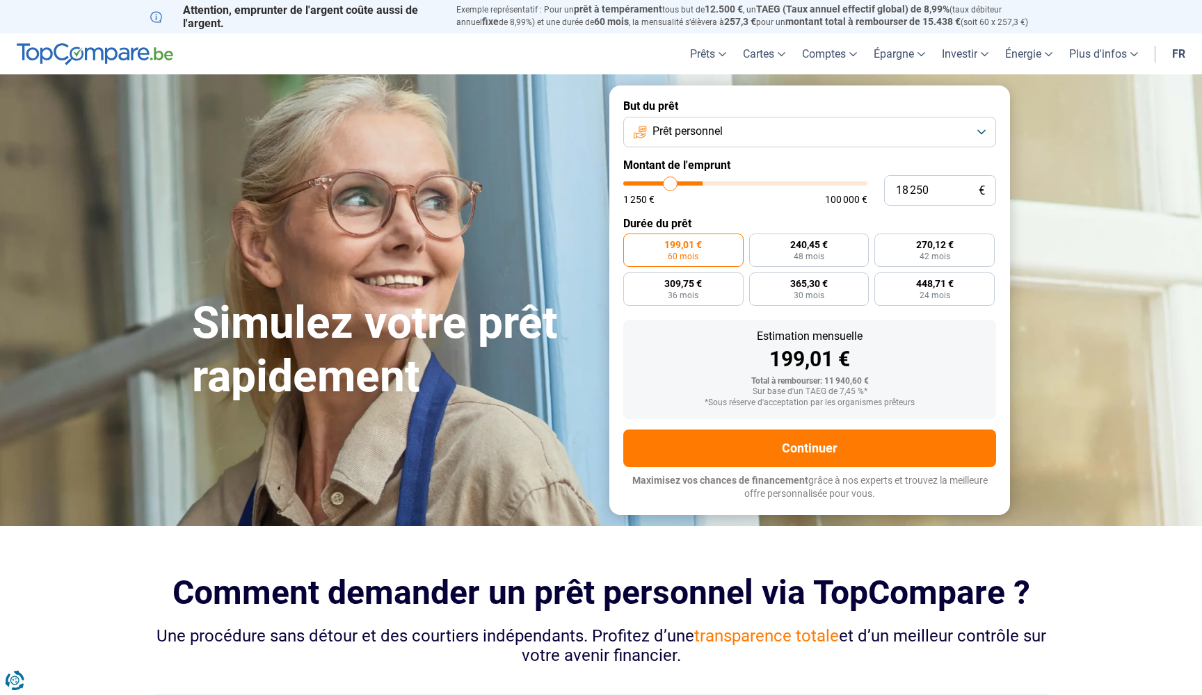
type input "17750"
type input "17 250"
type input "17250"
type input "16 750"
type input "16750"
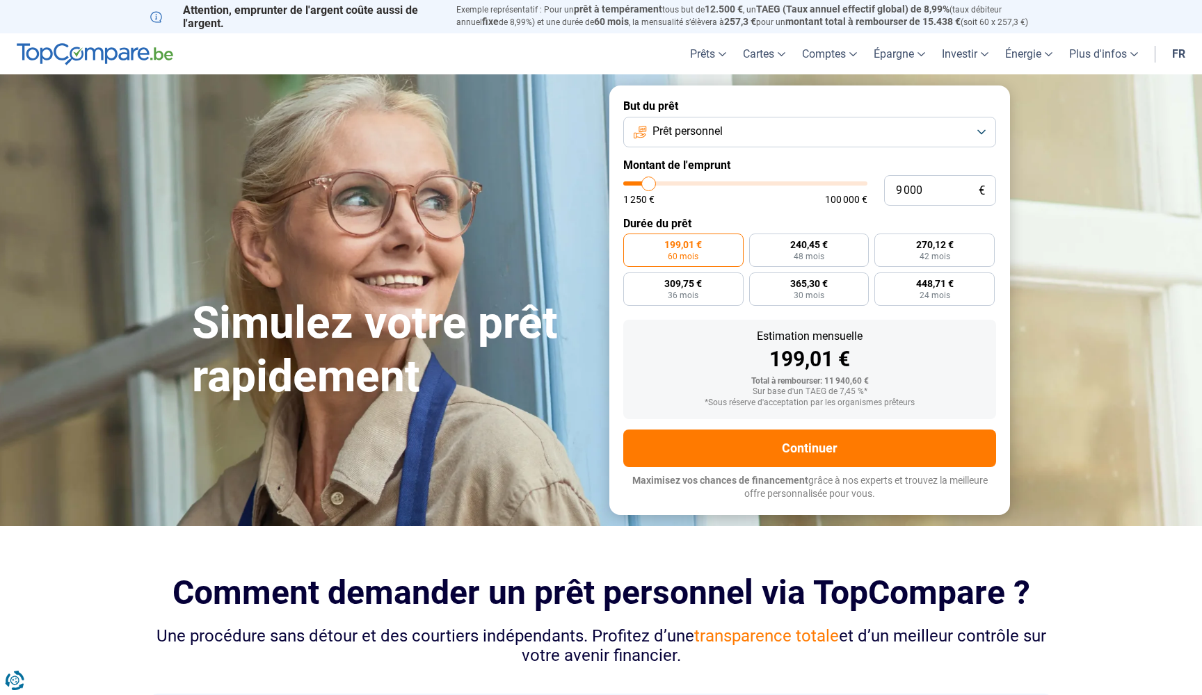
click at [649, 181] on input "range" at bounding box center [745, 183] width 244 height 4
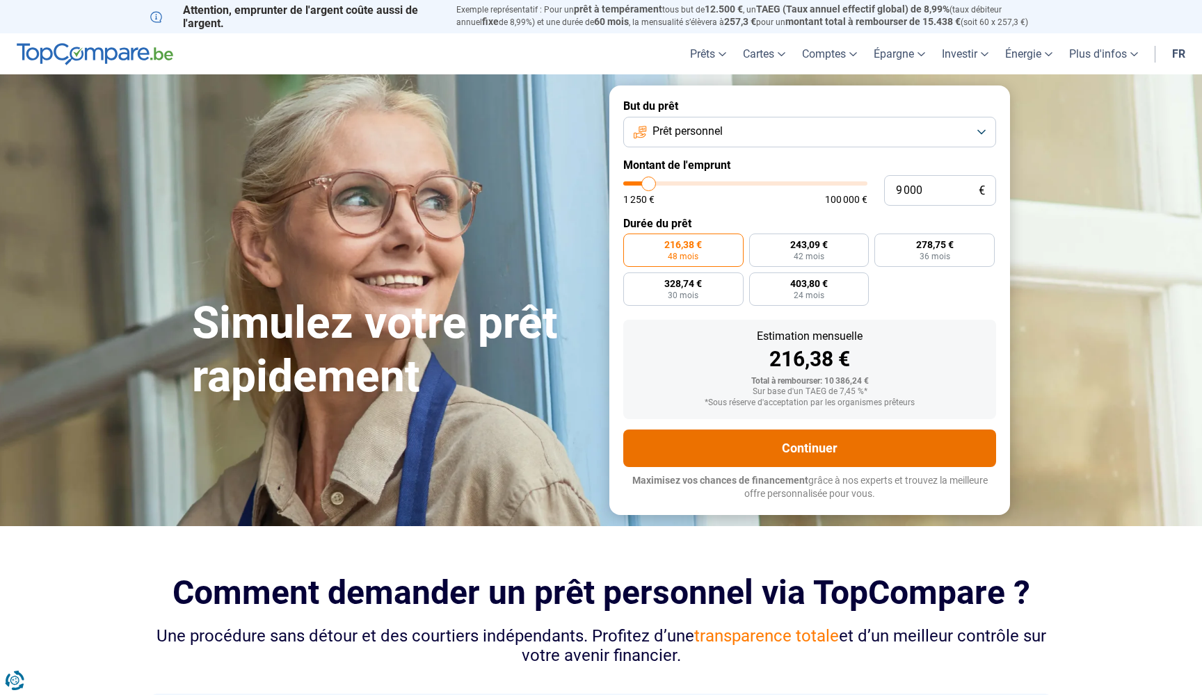
click at [640, 447] on button "Continuer" at bounding box center [809, 449] width 373 height 38
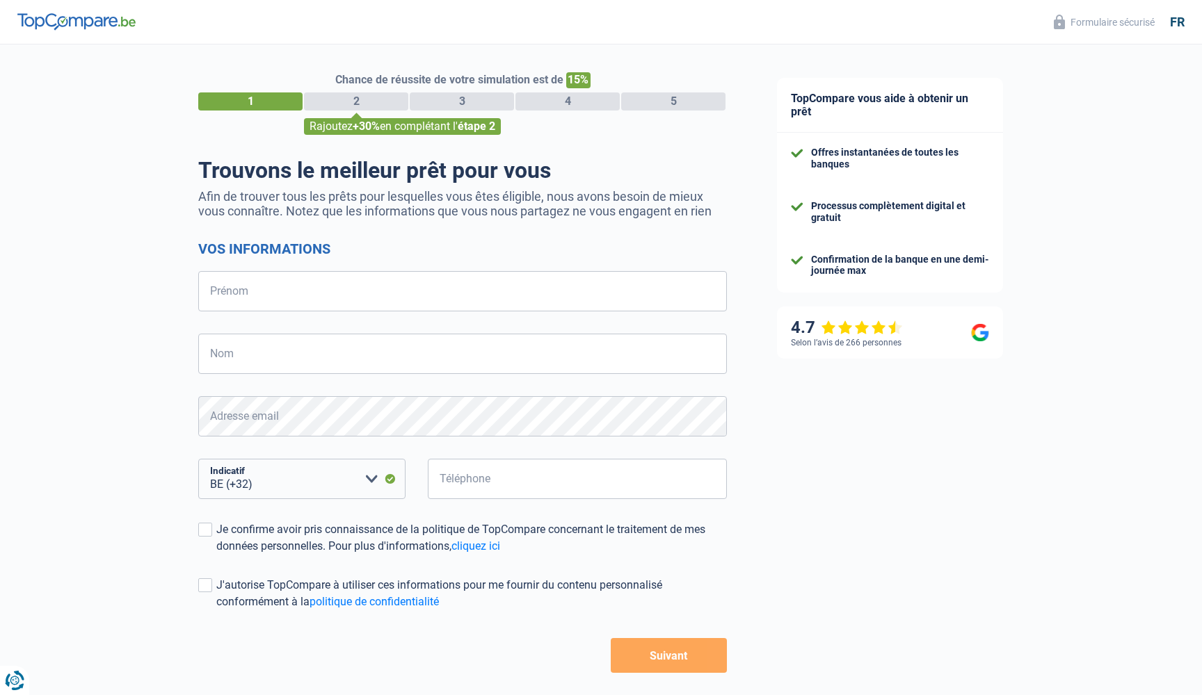
select select "32"
